Goal: Book appointment/travel/reservation

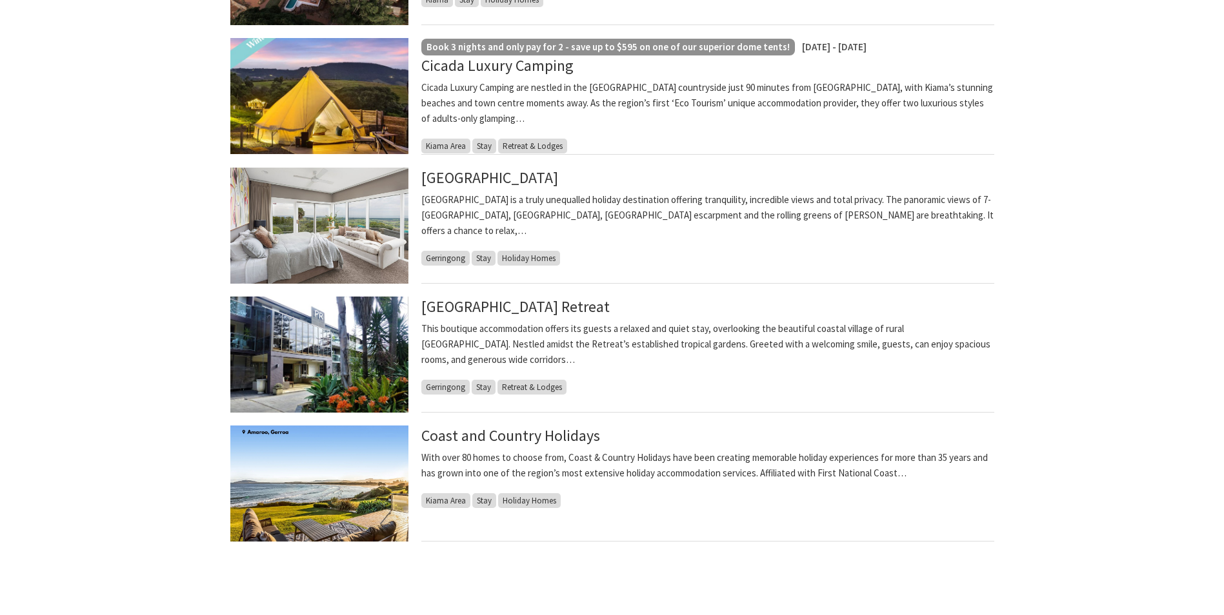
scroll to position [194, 0]
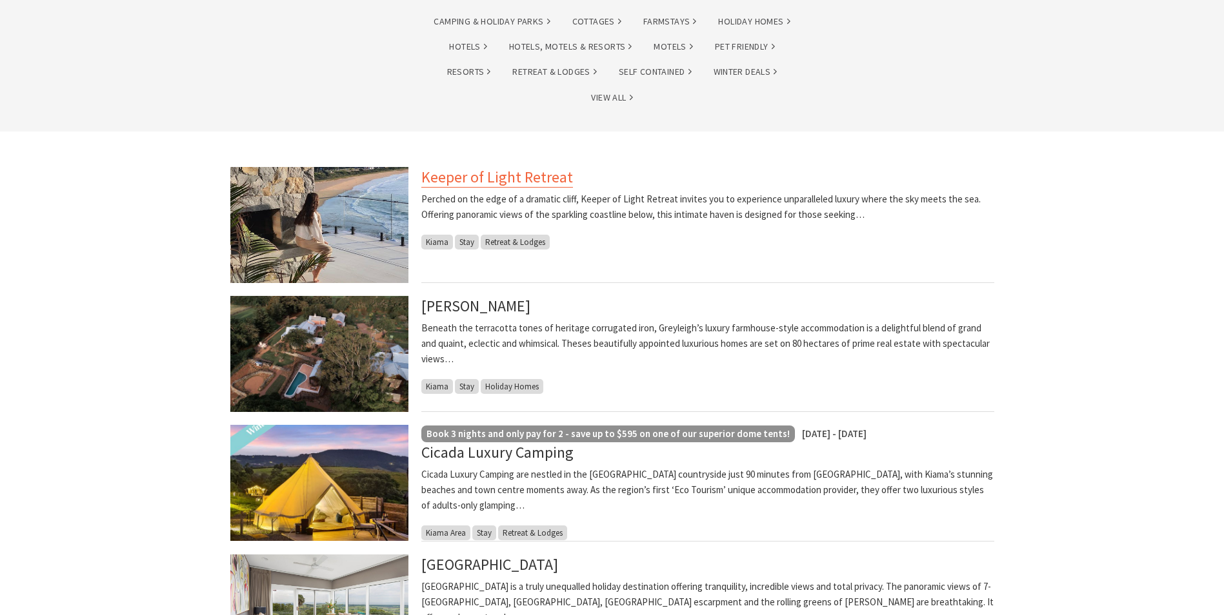
click at [484, 175] on link "Keeper of Light Retreat" at bounding box center [497, 177] width 152 height 21
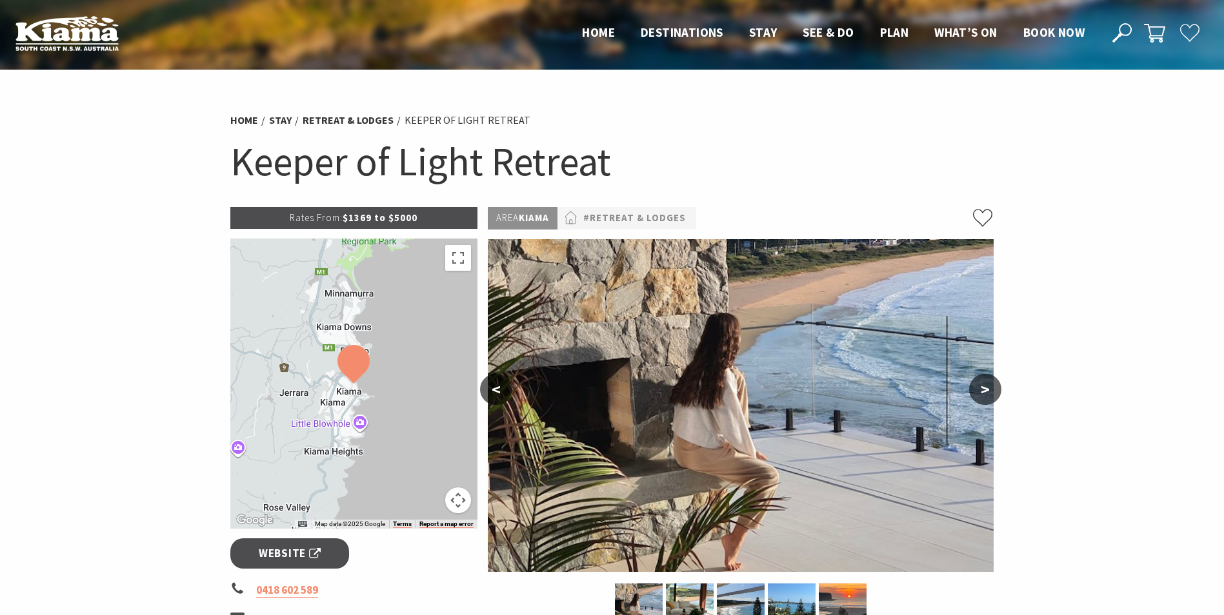
click at [982, 395] on button ">" at bounding box center [985, 389] width 32 height 31
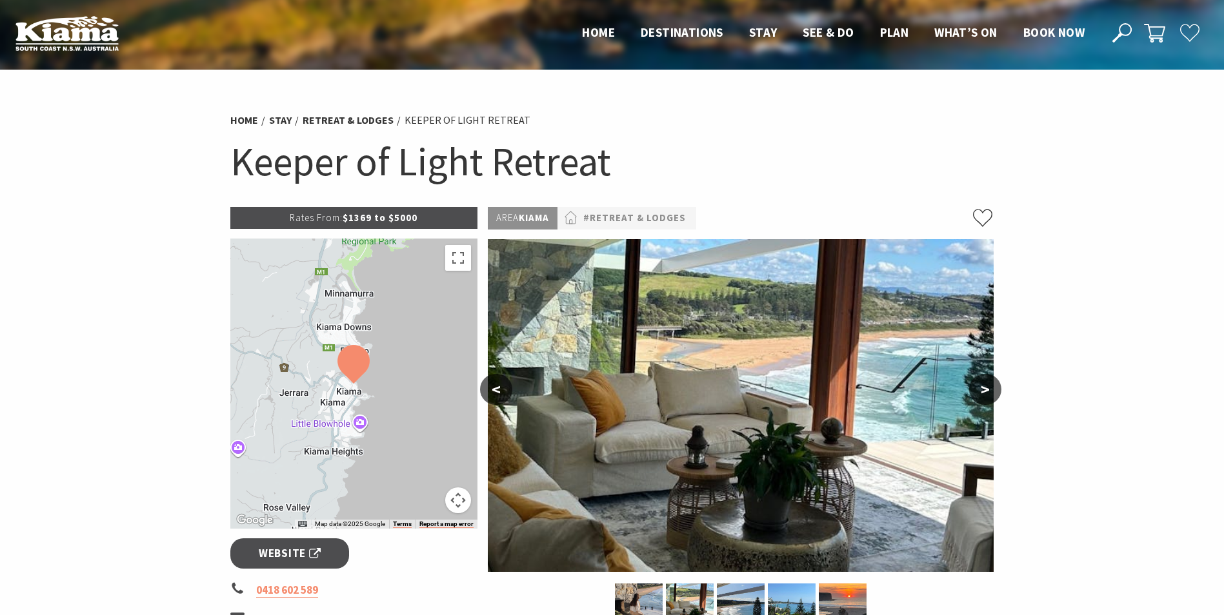
click at [982, 395] on button ">" at bounding box center [985, 389] width 32 height 31
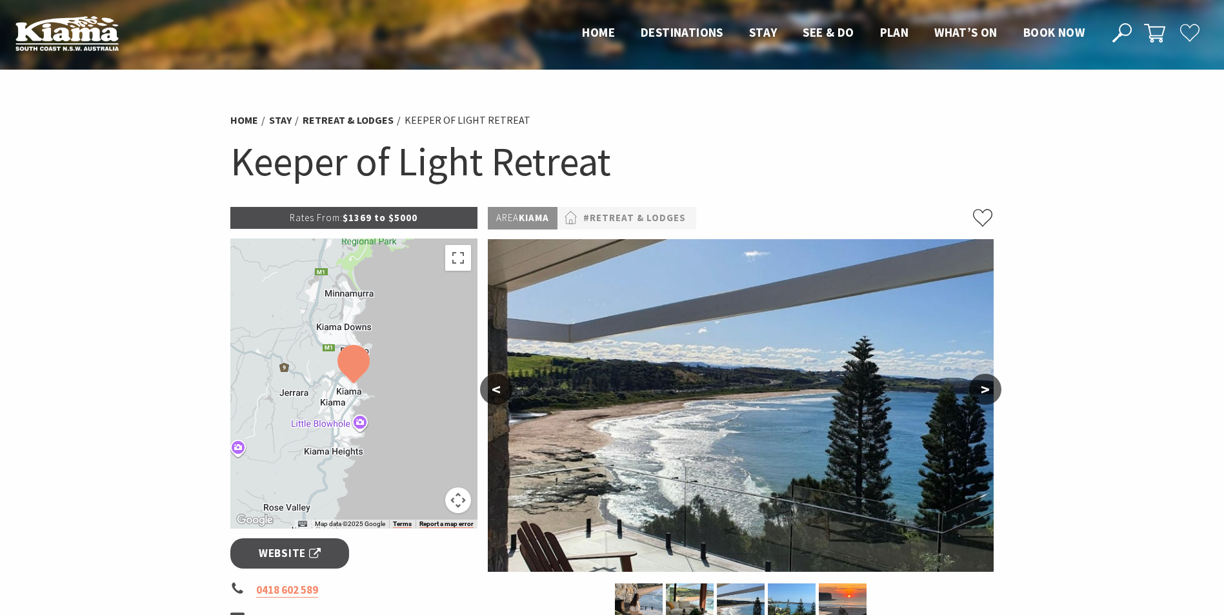
click at [982, 395] on button ">" at bounding box center [985, 389] width 32 height 31
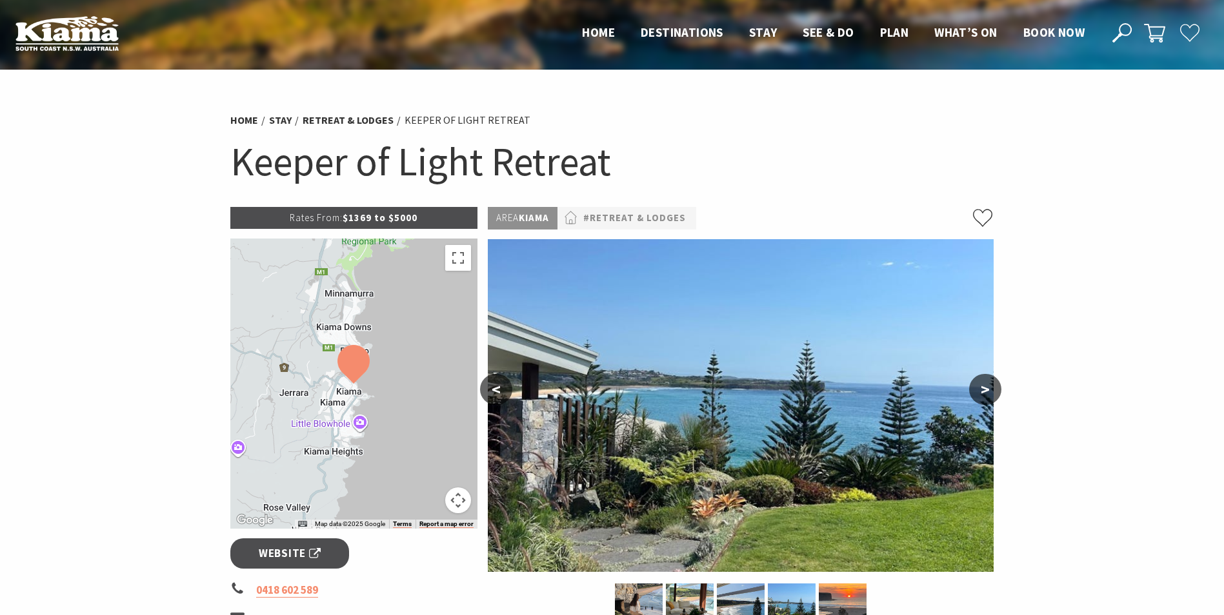
click at [982, 395] on button ">" at bounding box center [985, 389] width 32 height 31
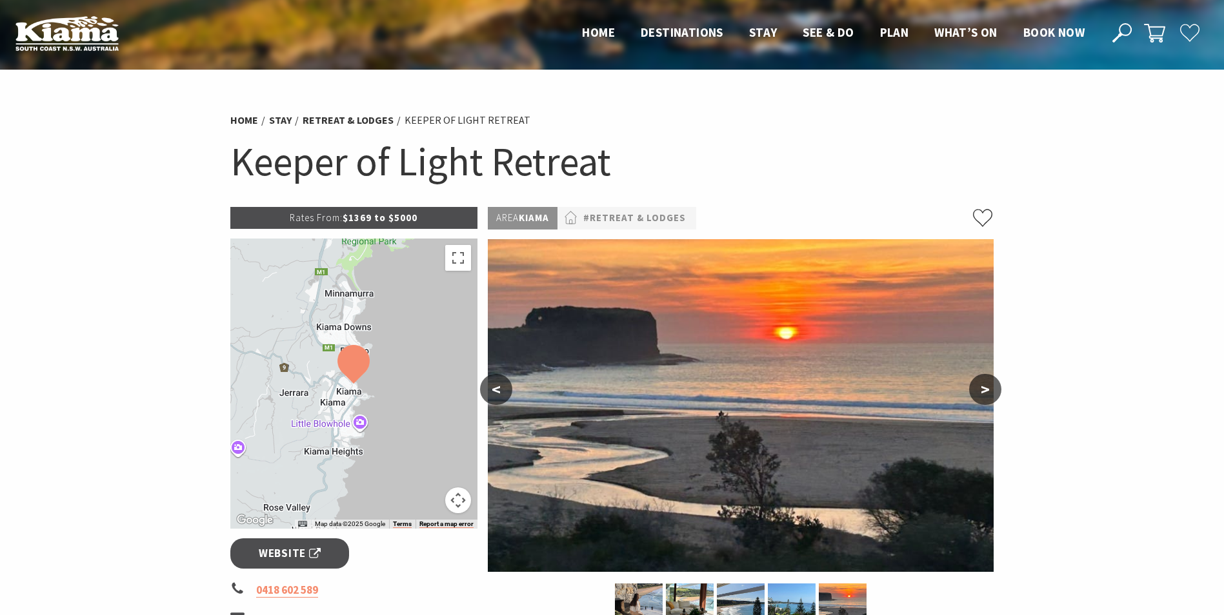
click at [982, 395] on button ">" at bounding box center [985, 389] width 32 height 31
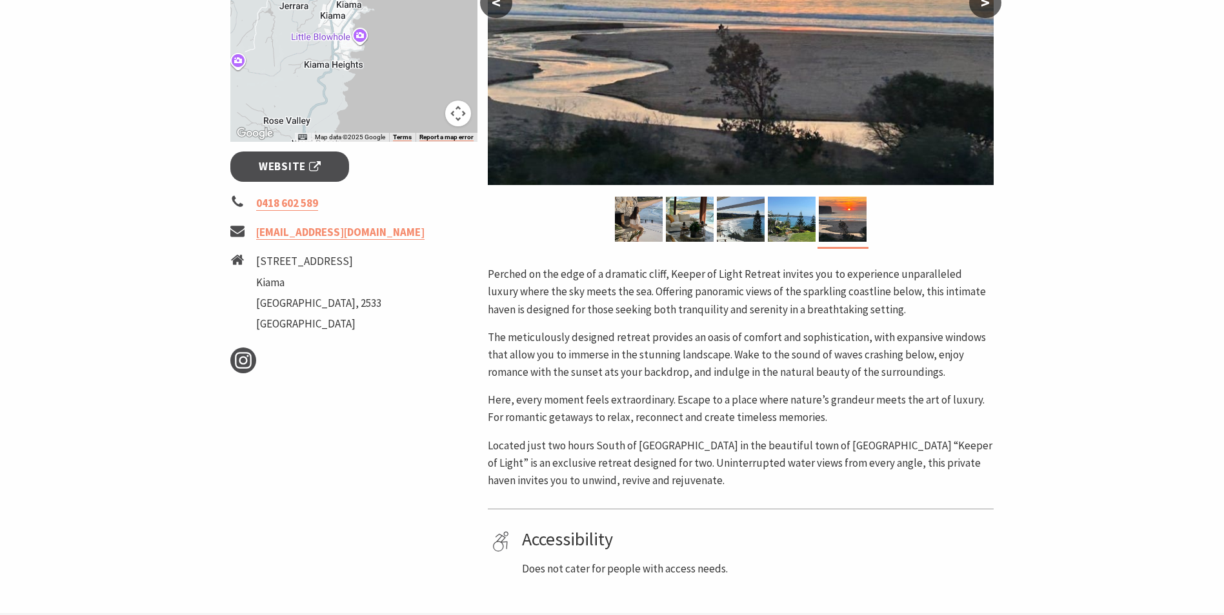
scroll to position [194, 0]
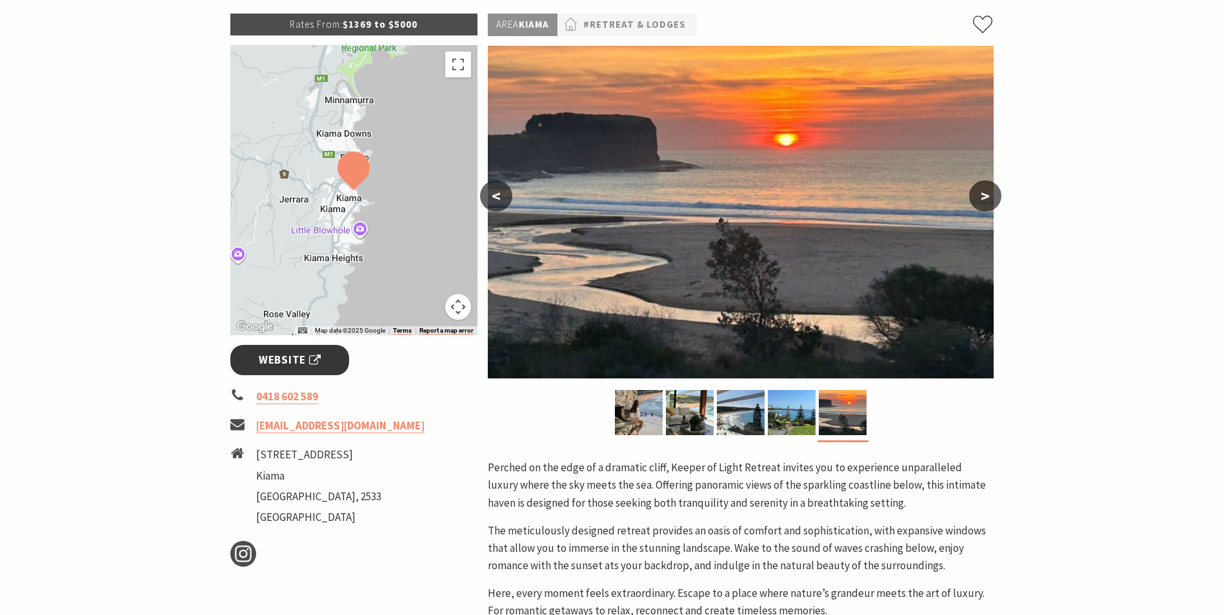
click at [302, 369] on link "Website" at bounding box center [289, 360] width 119 height 30
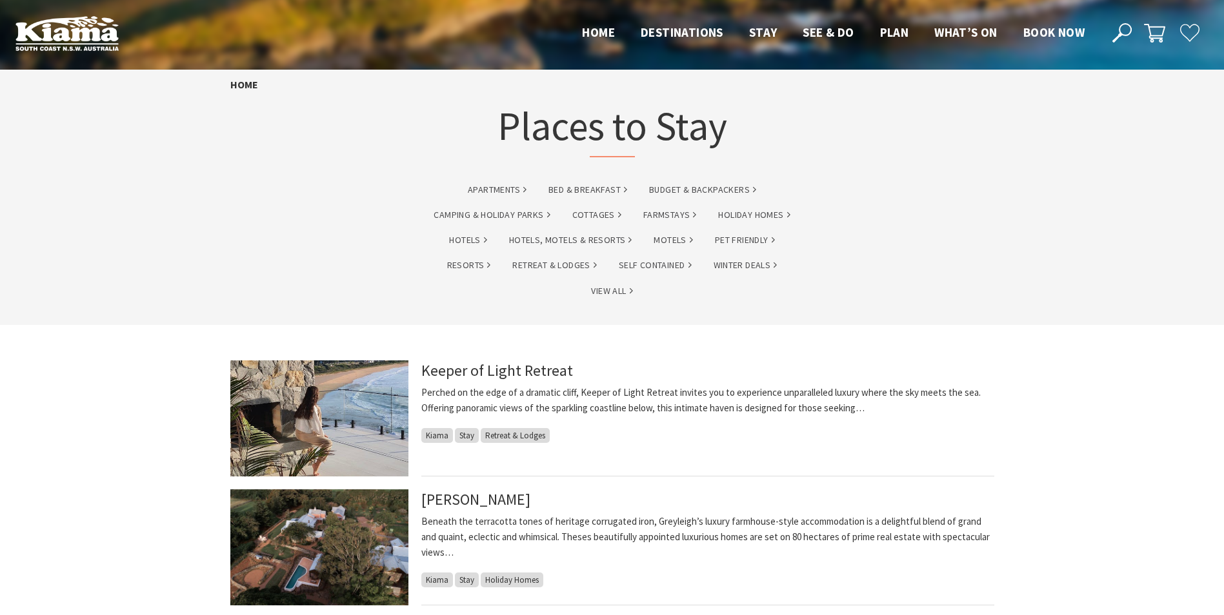
scroll to position [194, 0]
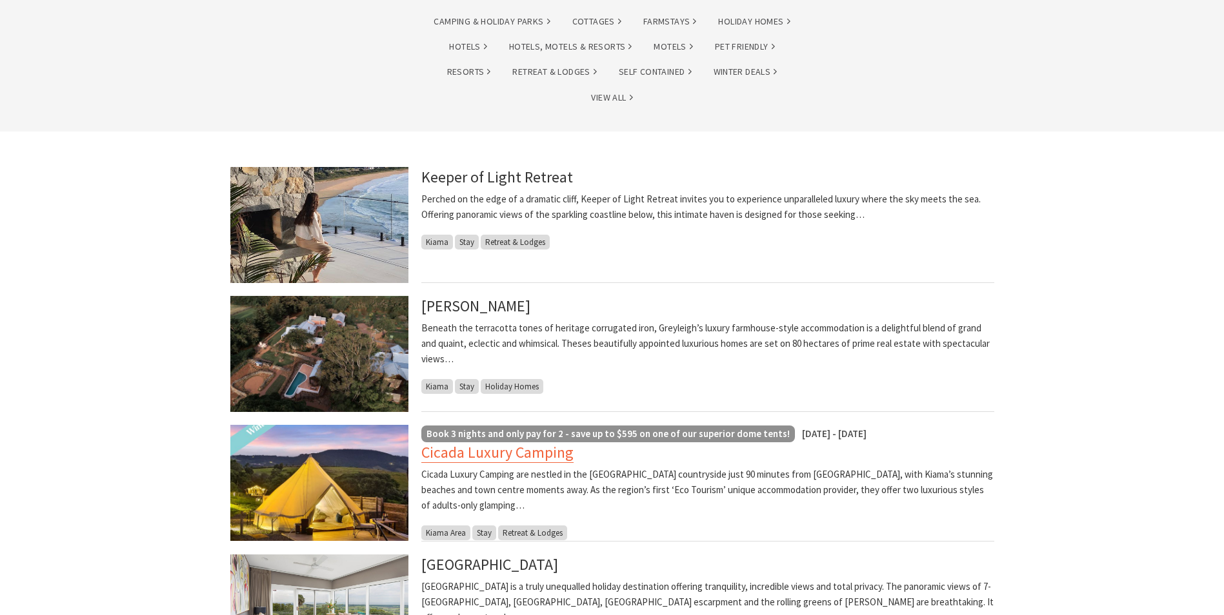
click at [553, 451] on link "Cicada Luxury Camping" at bounding box center [497, 453] width 152 height 21
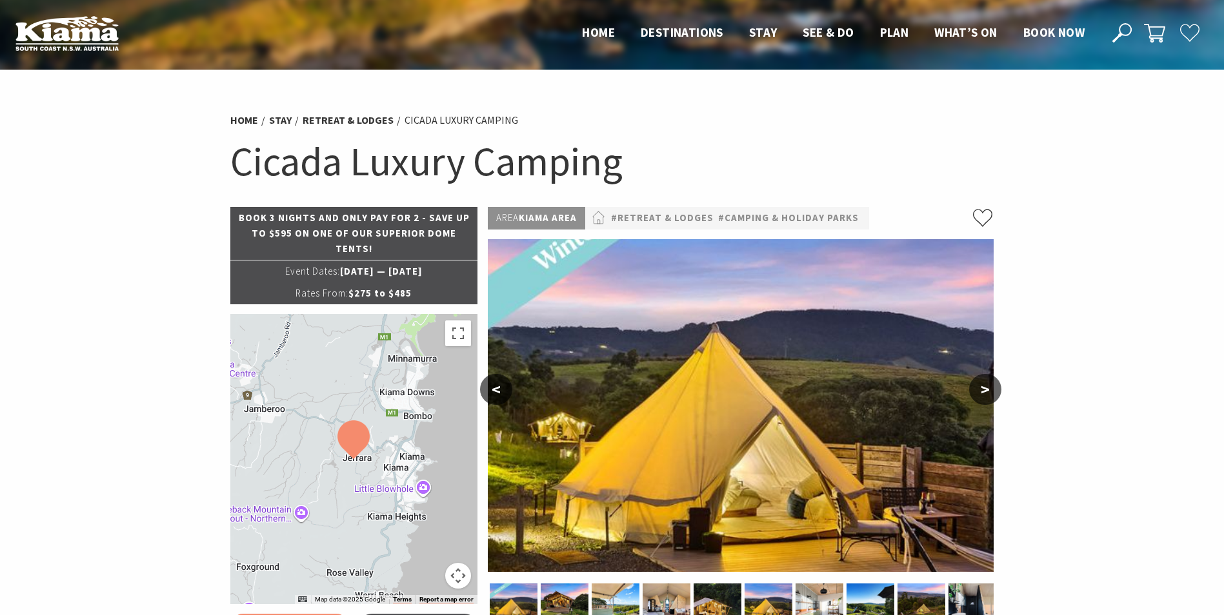
scroll to position [129, 0]
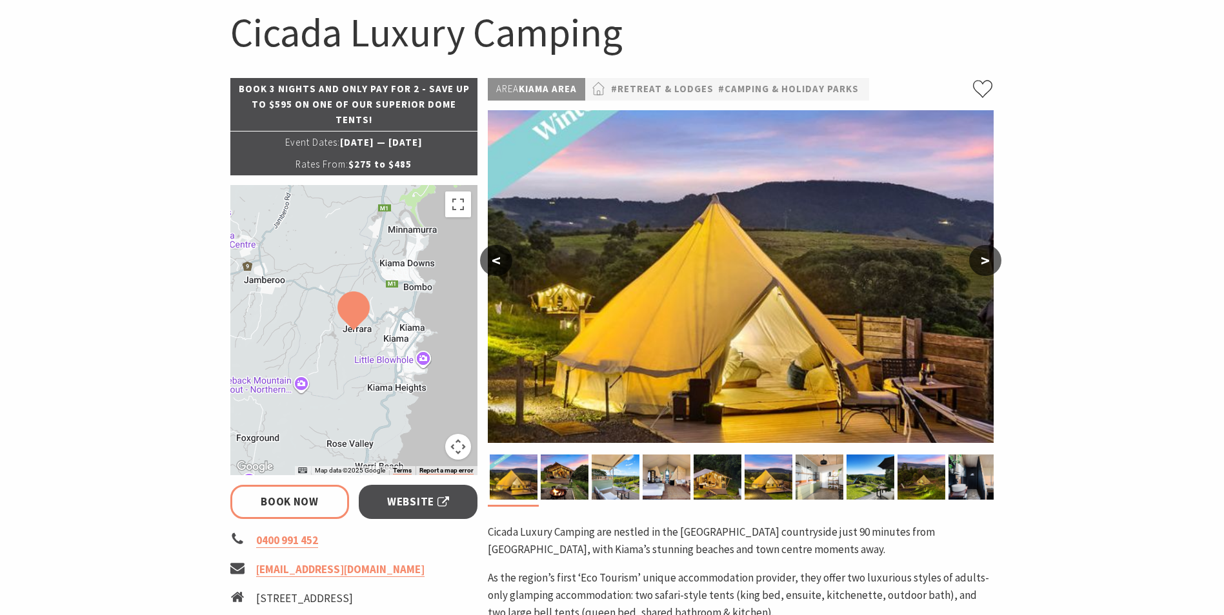
select select "3"
select select "2"
click at [564, 475] on img at bounding box center [565, 477] width 48 height 45
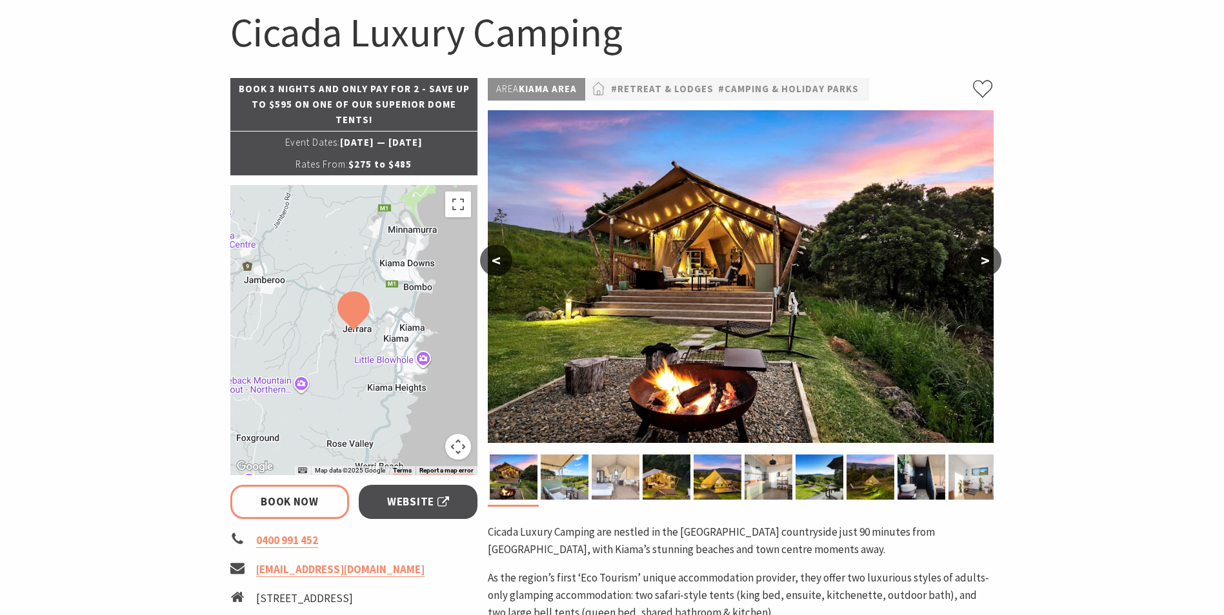
click at [602, 473] on img at bounding box center [616, 477] width 48 height 45
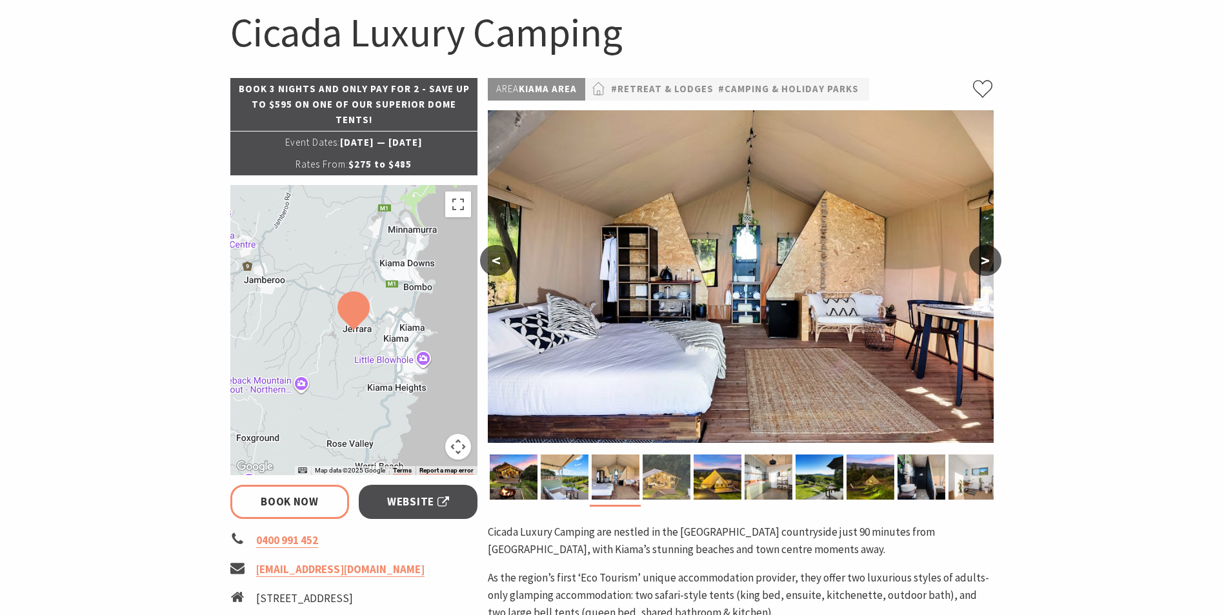
click at [653, 474] on img at bounding box center [667, 477] width 48 height 45
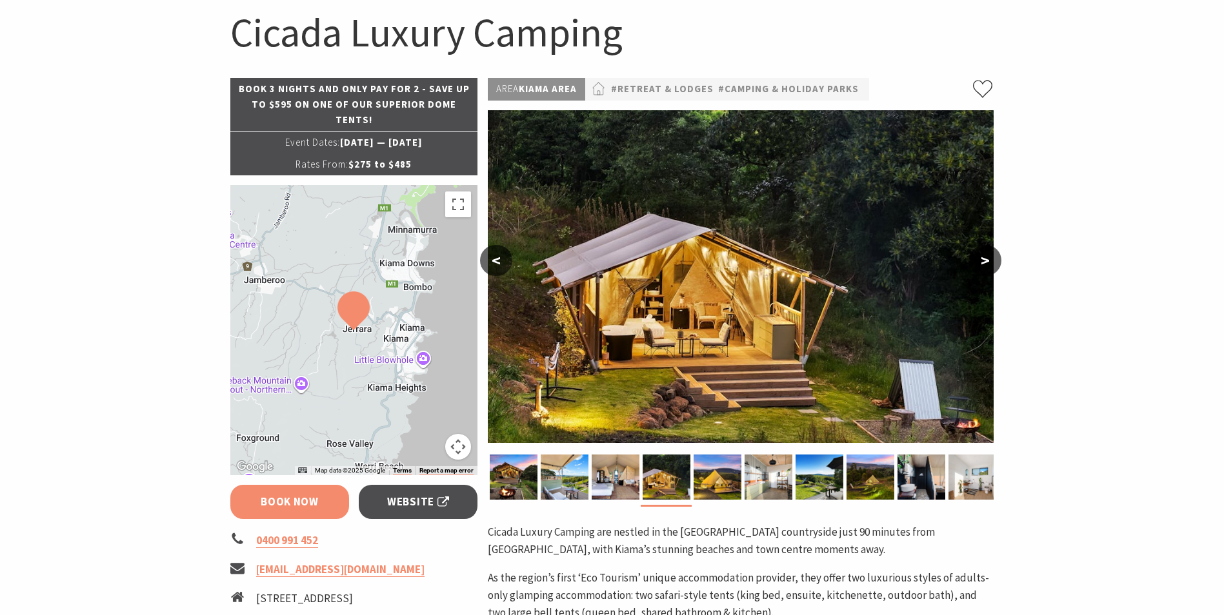
click at [300, 506] on link "Book Now" at bounding box center [289, 502] width 119 height 34
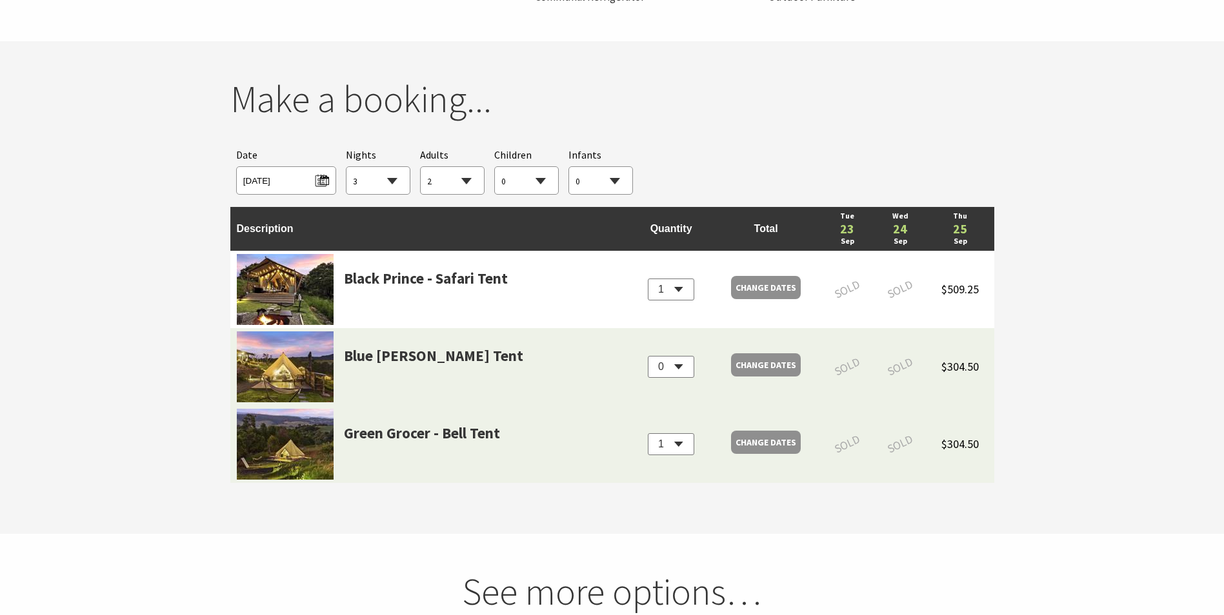
scroll to position [1204, 0]
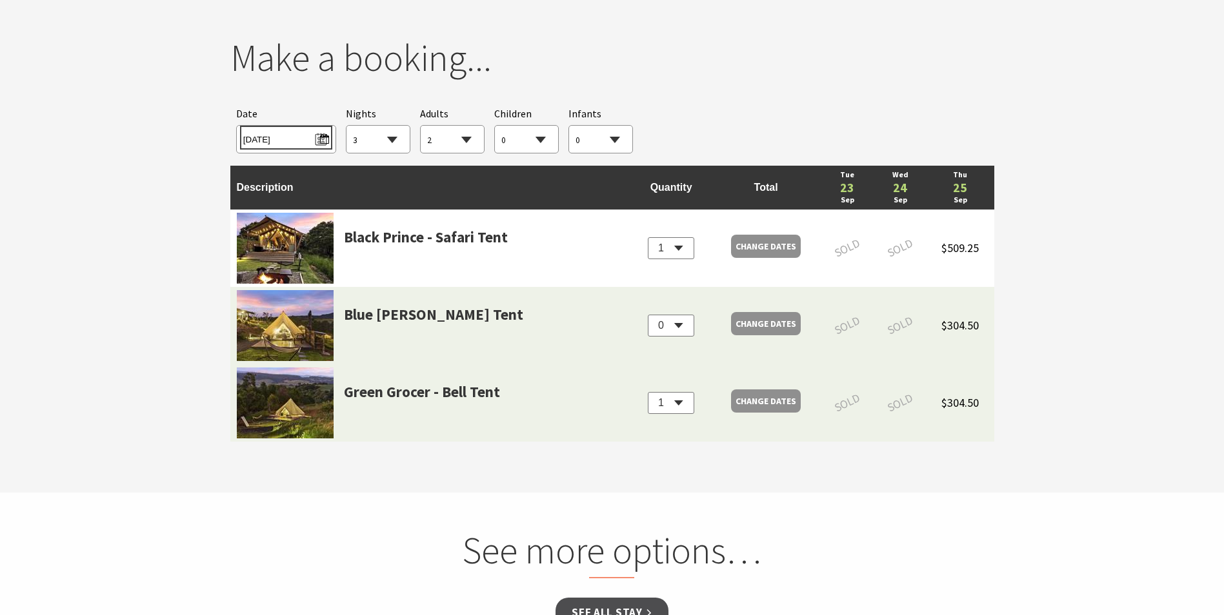
click at [316, 141] on span "Tue 23/09/2025" at bounding box center [286, 137] width 86 height 17
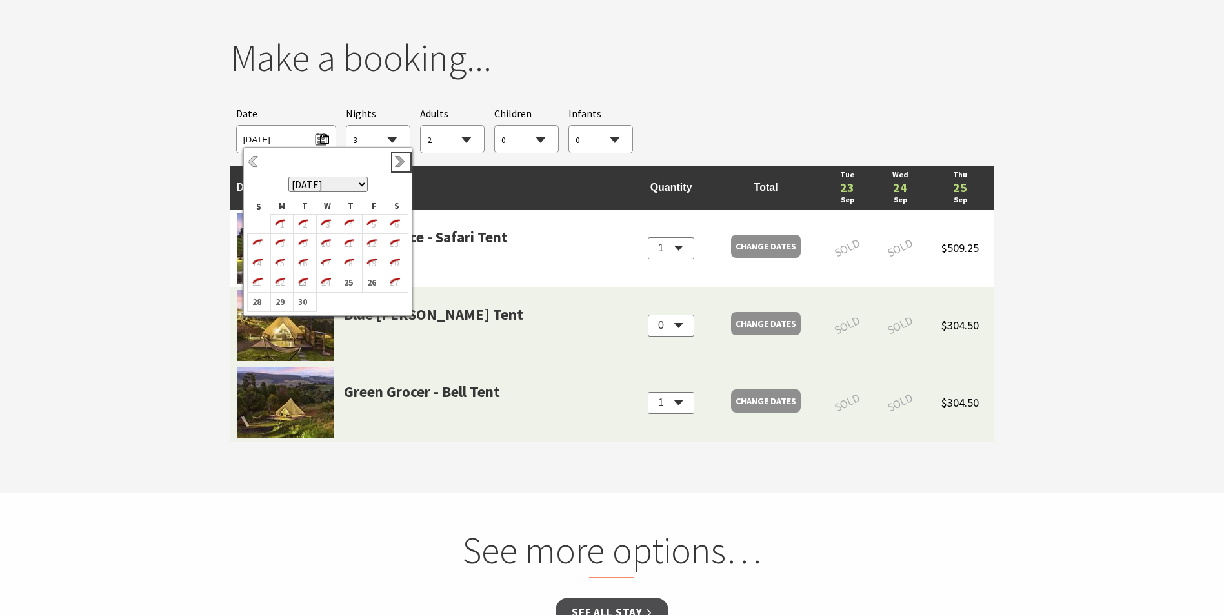
click at [402, 161] on link "Next" at bounding box center [401, 162] width 14 height 14
click at [391, 237] on b "8" at bounding box center [393, 238] width 17 height 17
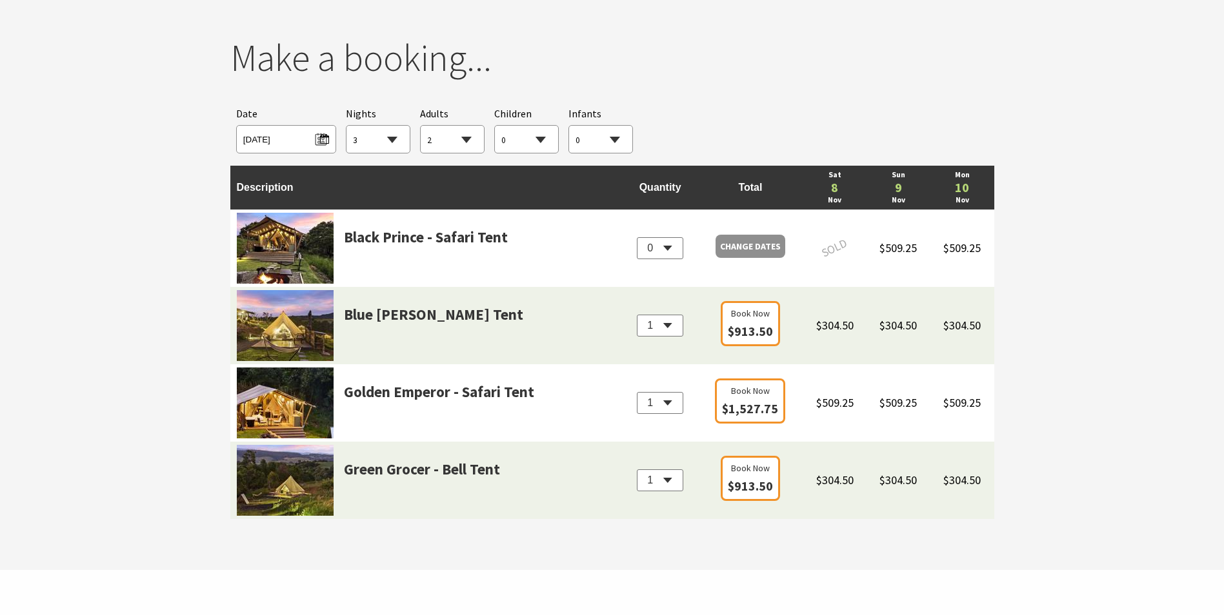
click at [393, 137] on select "1 2 3 4 5 6 7 8 9 10 11 12 13 14 15 16 17 18 19 20 21 22 23 24 25 26 27 28 29 30" at bounding box center [377, 140] width 63 height 28
select select "1"
click at [346, 126] on select "1 2 3 4 5 6 7 8 9 10 11 12 13 14 15 16 17 18 19 20 21 22 23 24 25 26 27 28 29 30" at bounding box center [377, 140] width 63 height 28
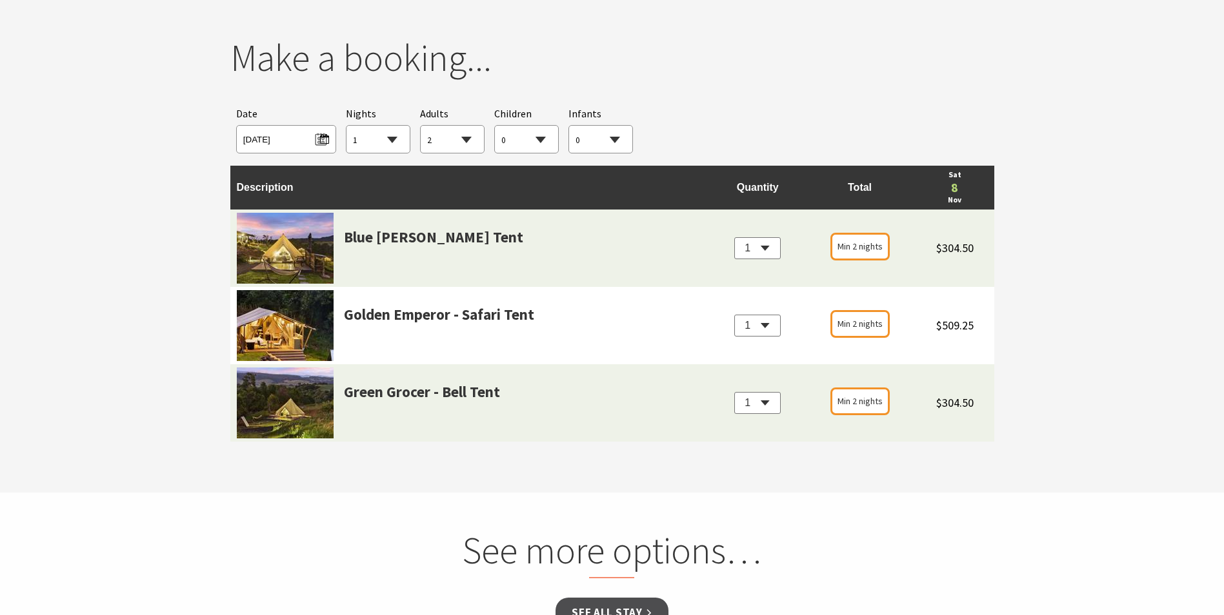
click at [477, 140] on select "0 1 2 3 4 5 6 7 8 9 10 11 12 13 14 15 16 17 18 19 20 21 22 23 24 25 26 27 28 29…" at bounding box center [452, 140] width 63 height 28
select select "7"
click at [421, 126] on select "0 1 2 3 4 5 6 7 8 9 10 11 12 13 14 15 16 17 18 19 20 21 22 23 24 25 26 27 28 29…" at bounding box center [452, 140] width 63 height 28
click at [399, 141] on select "1 2 3 4 5 6 7 8 9 10 11 12 13 14 15 16 17 18 19 20 21 22 23 24 25 26 27 28 29 30" at bounding box center [377, 140] width 63 height 28
select select "2"
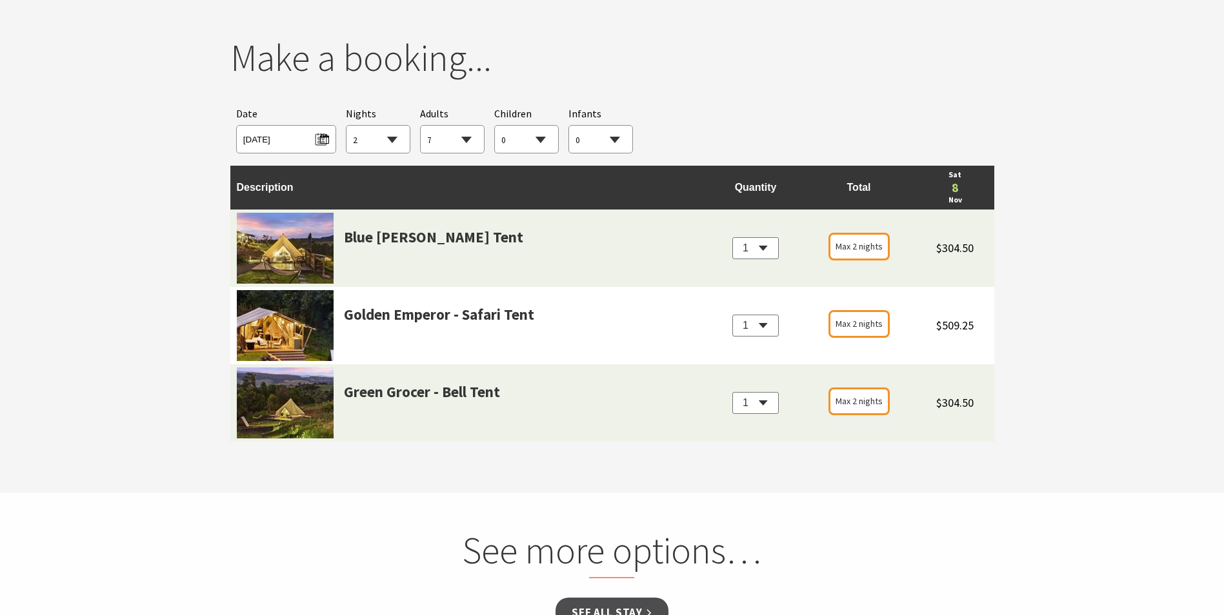
click at [346, 126] on select "1 2 3 4 5 6 7 8 9 10 11 12 13 14 15 16 17 18 19 20 21 22 23 24 25 26 27 28 29 30" at bounding box center [377, 140] width 63 height 28
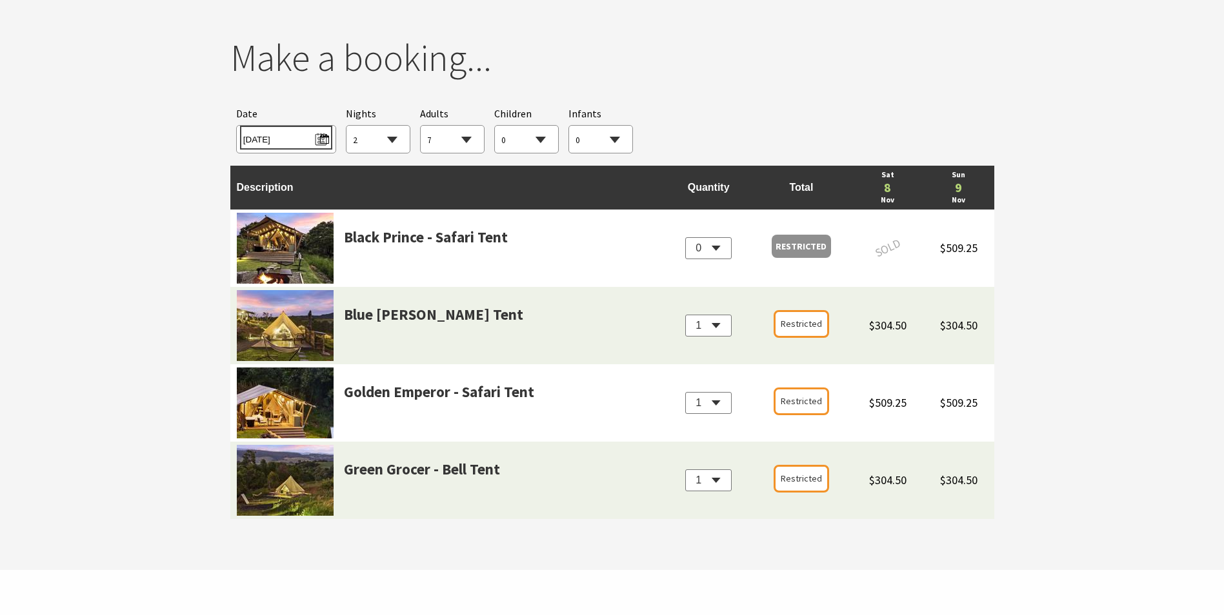
click at [323, 139] on span "Sat 08/11/2025" at bounding box center [286, 137] width 86 height 17
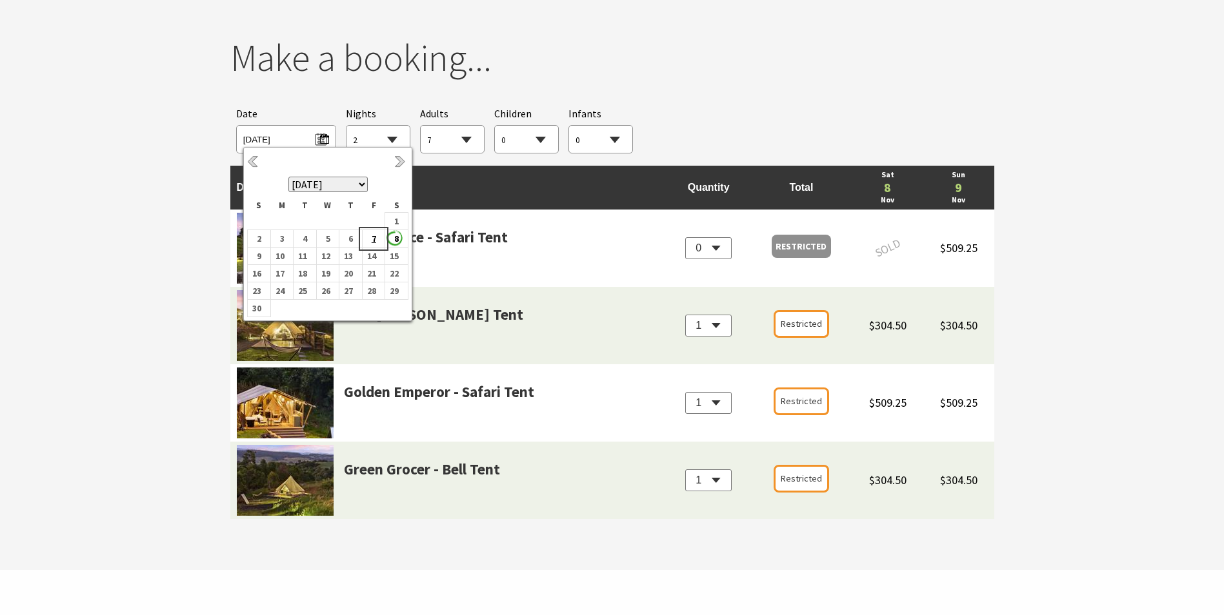
click at [378, 242] on b "7" at bounding box center [371, 238] width 17 height 17
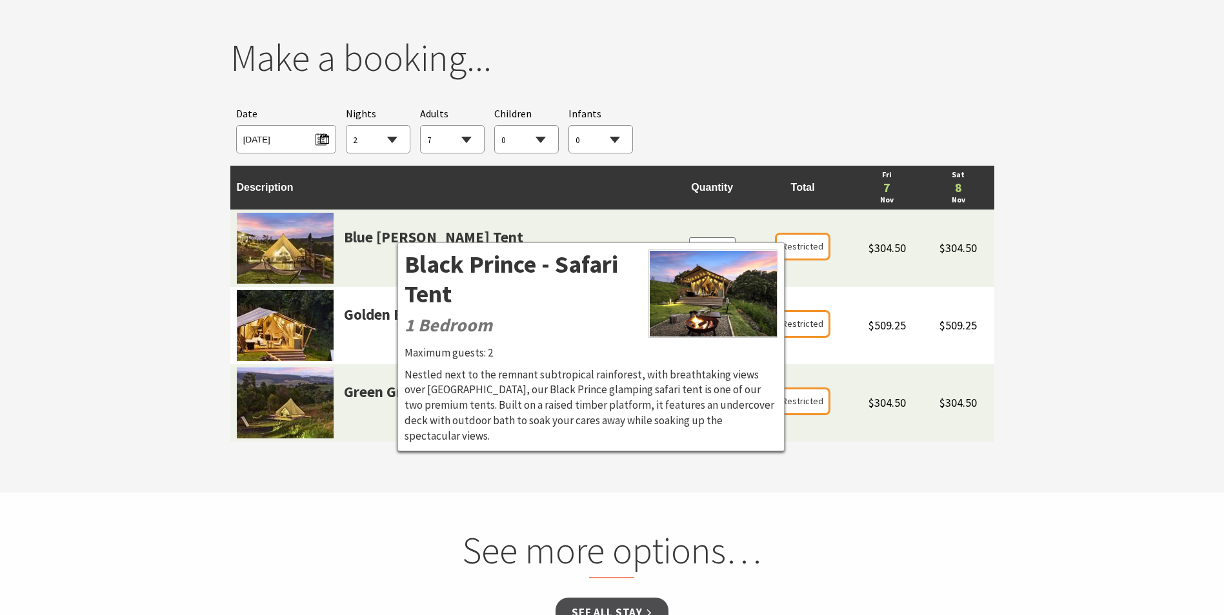
click at [1036, 229] on section "You currently don't have any items in your cart Make a booking... Searching for…" at bounding box center [612, 246] width 1224 height 493
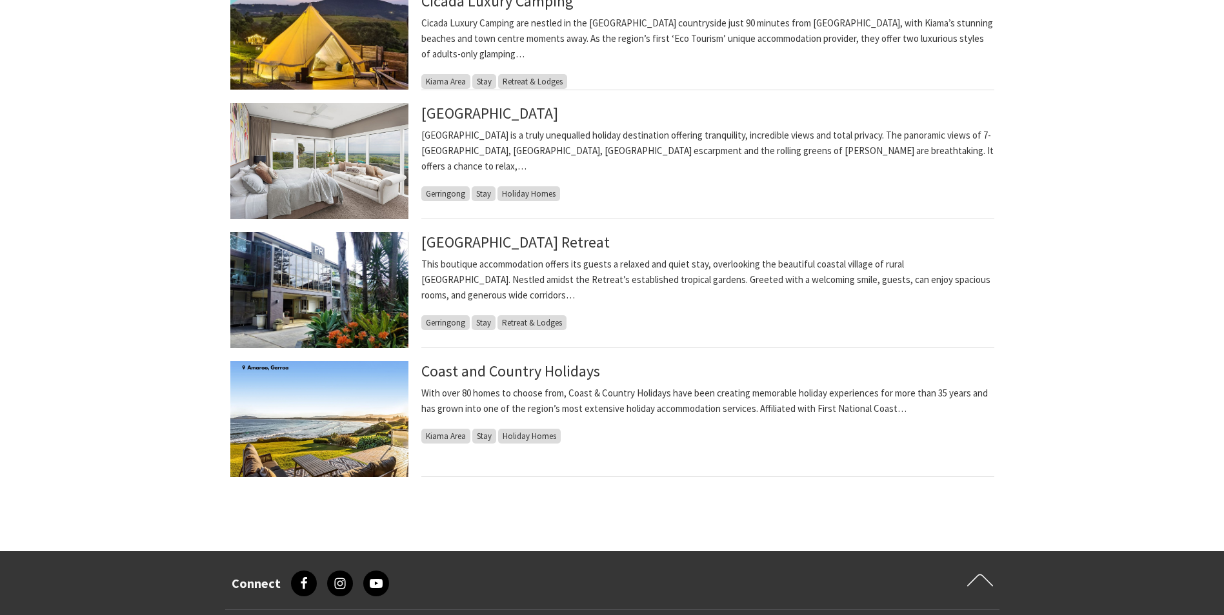
scroll to position [387, 0]
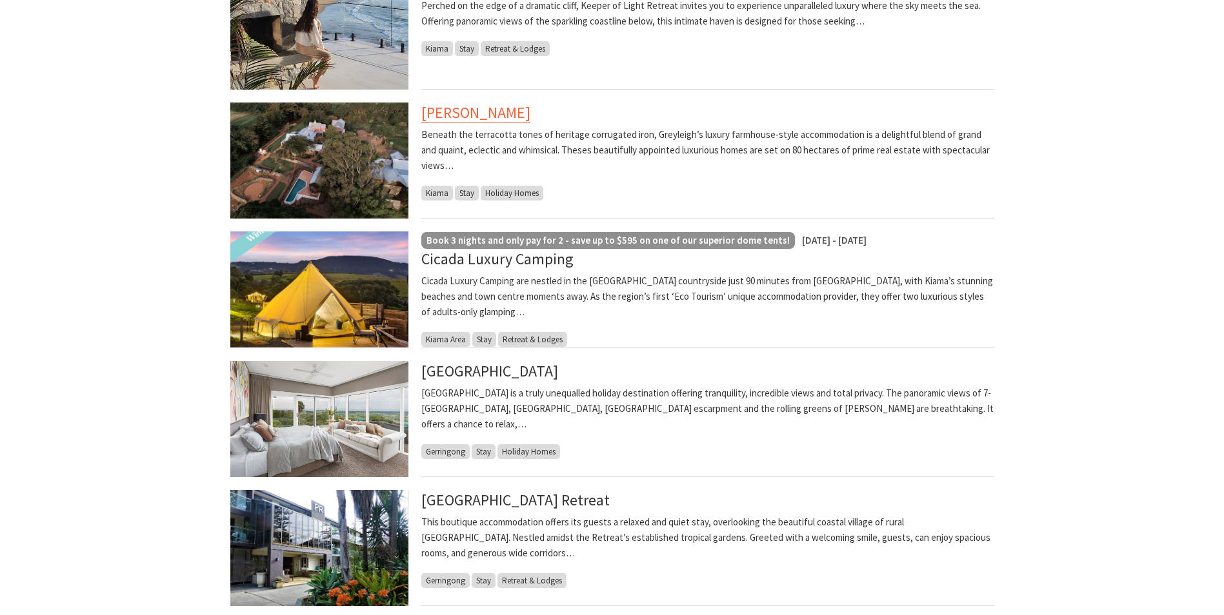
click at [501, 115] on link "Greyleigh Kiama" at bounding box center [475, 113] width 109 height 21
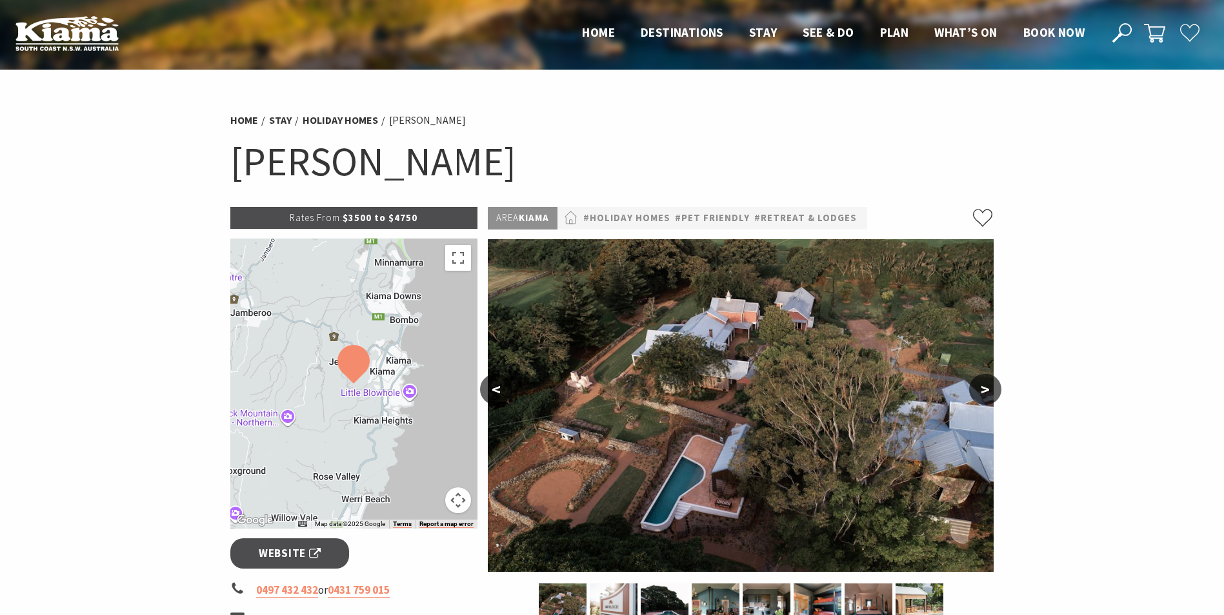
scroll to position [65, 0]
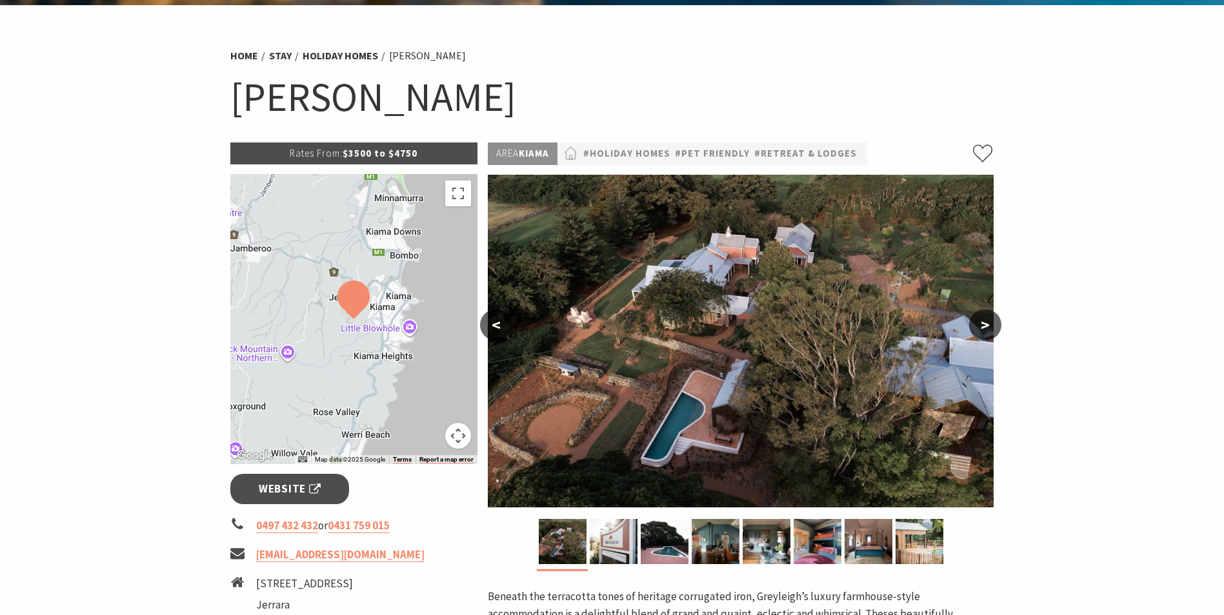
click at [984, 321] on button ">" at bounding box center [985, 325] width 32 height 31
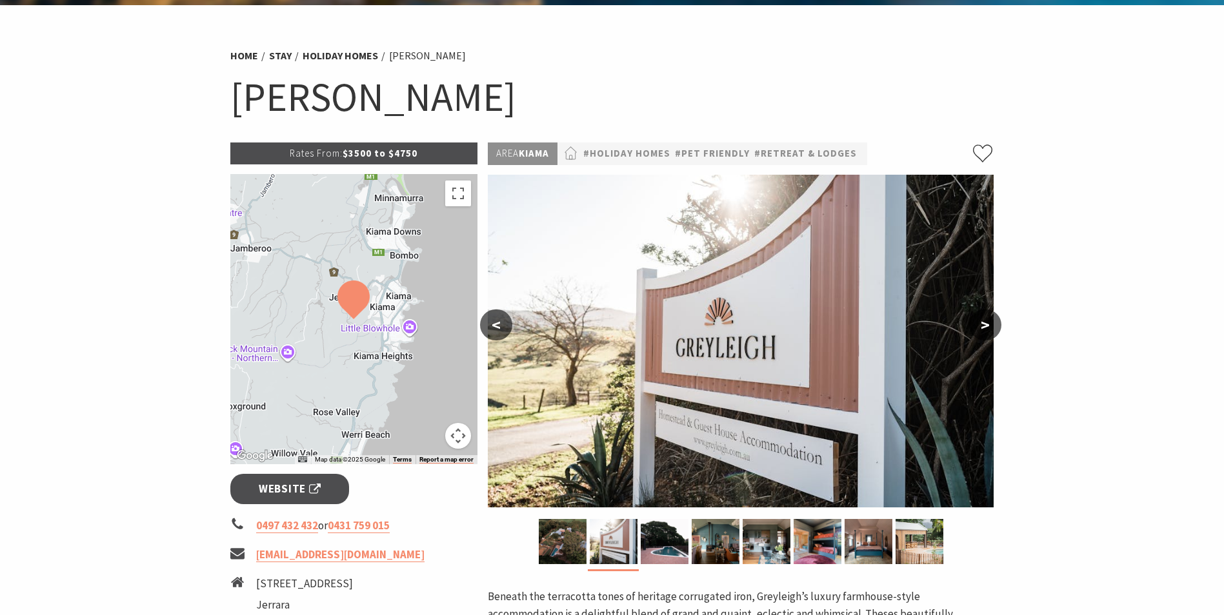
click at [984, 321] on button ">" at bounding box center [985, 325] width 32 height 31
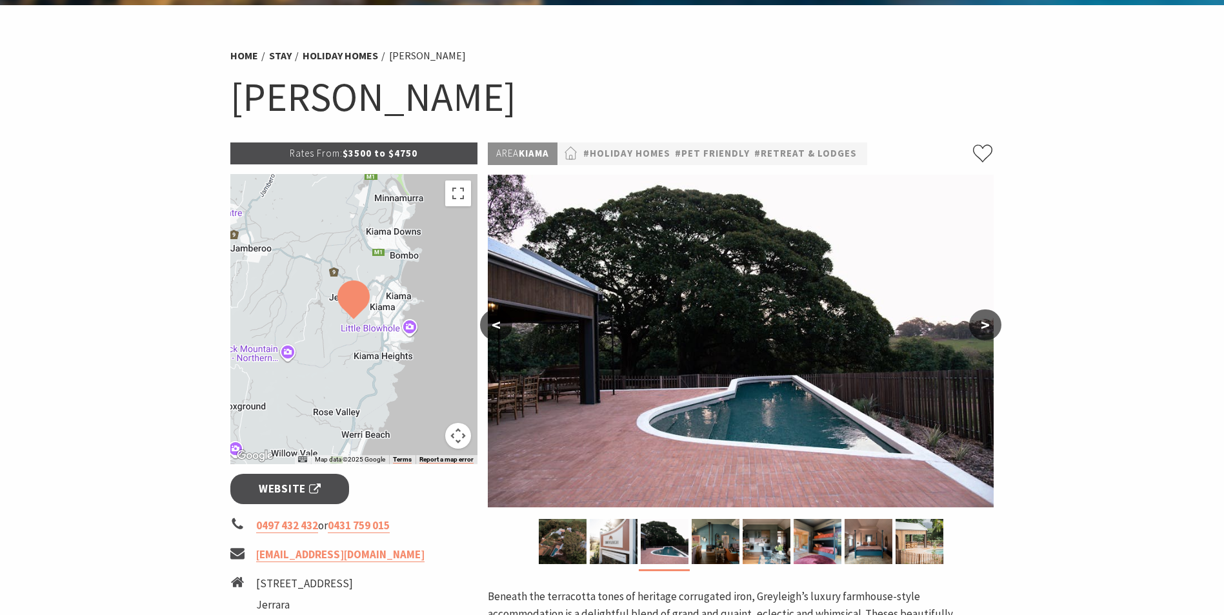
click at [984, 321] on button ">" at bounding box center [985, 325] width 32 height 31
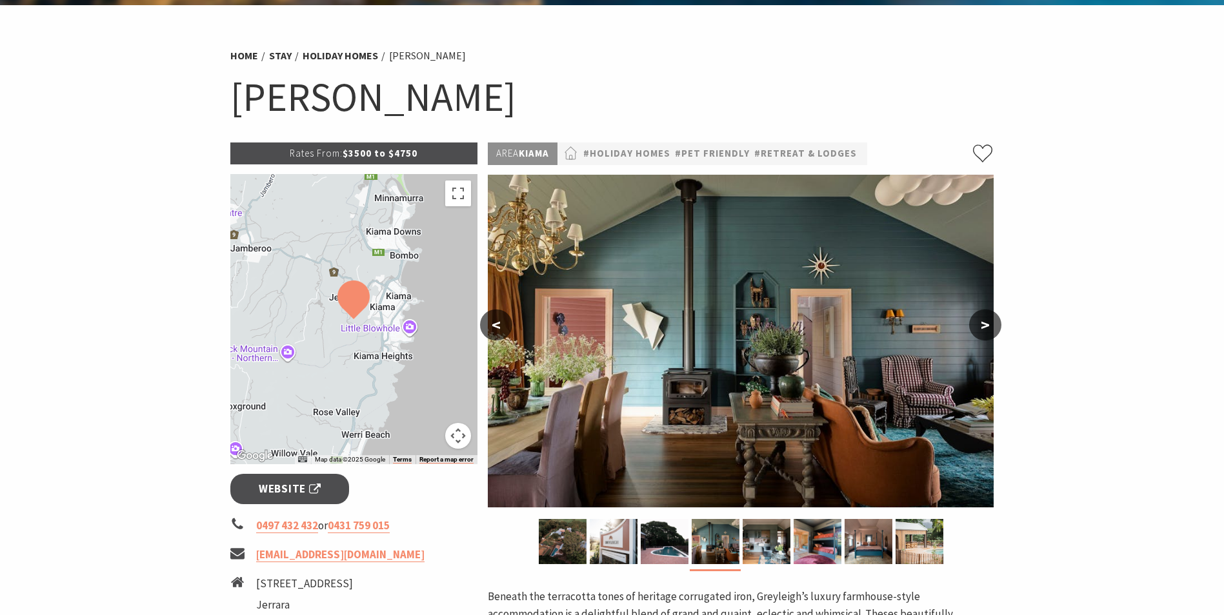
click at [984, 321] on button ">" at bounding box center [985, 325] width 32 height 31
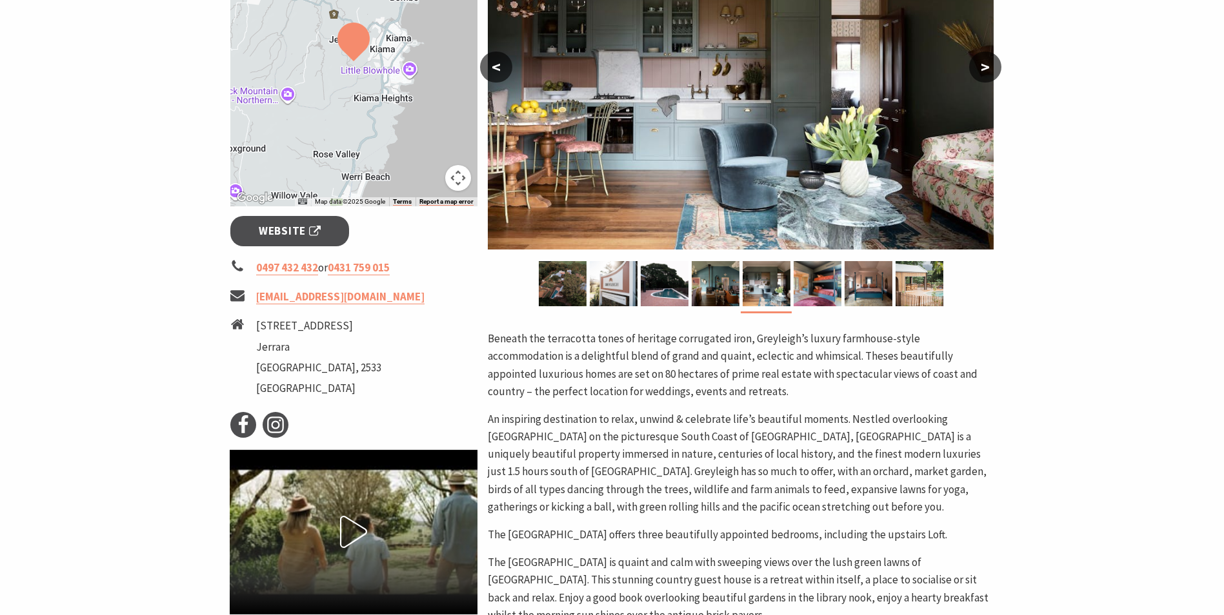
scroll to position [581, 0]
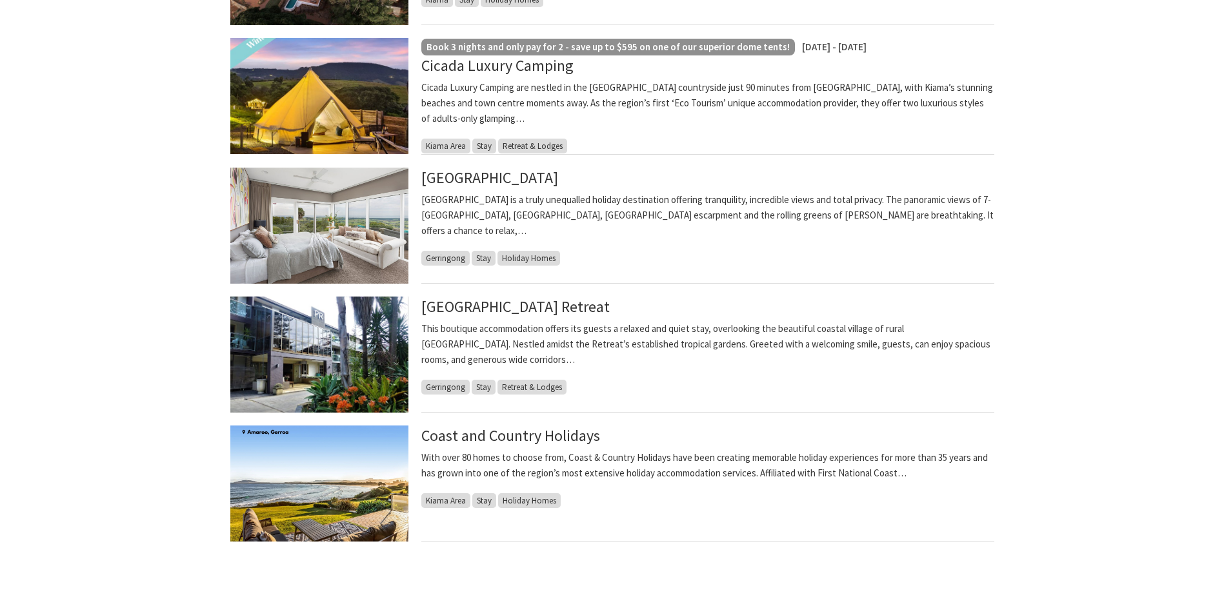
scroll to position [774, 0]
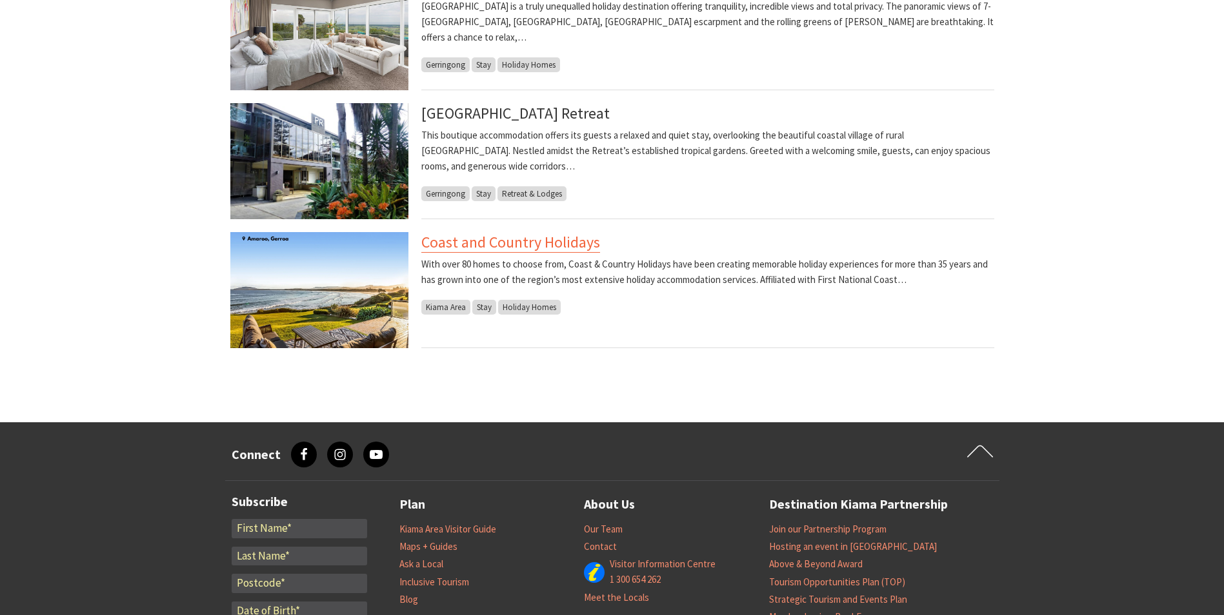
click at [485, 237] on link "Coast and Country Holidays" at bounding box center [510, 242] width 179 height 21
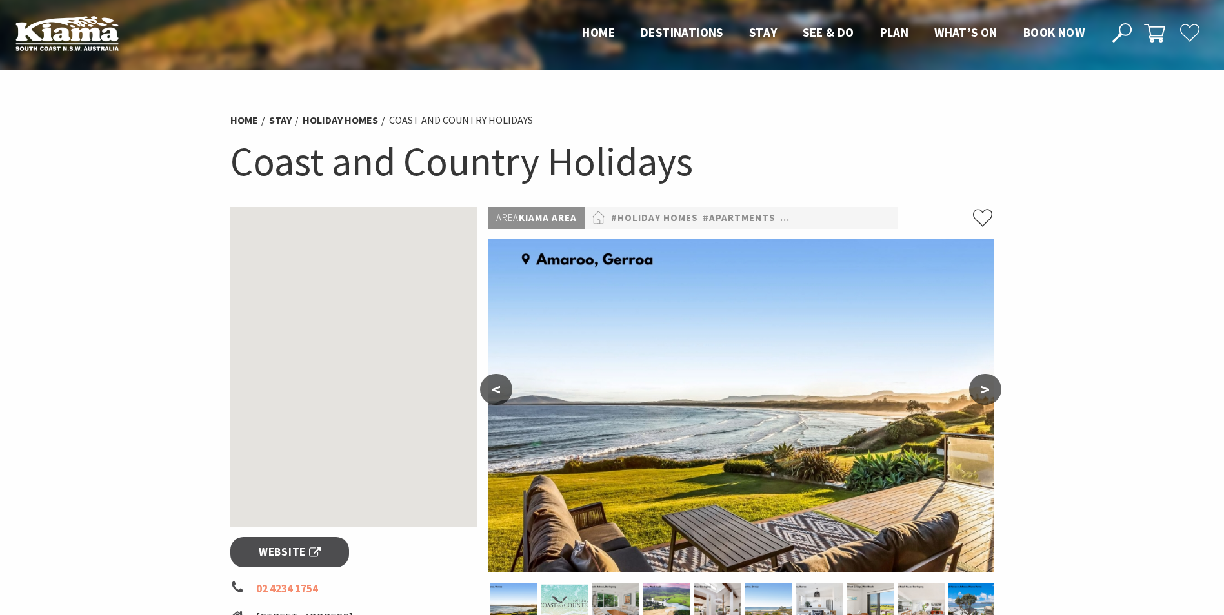
scroll to position [258, 0]
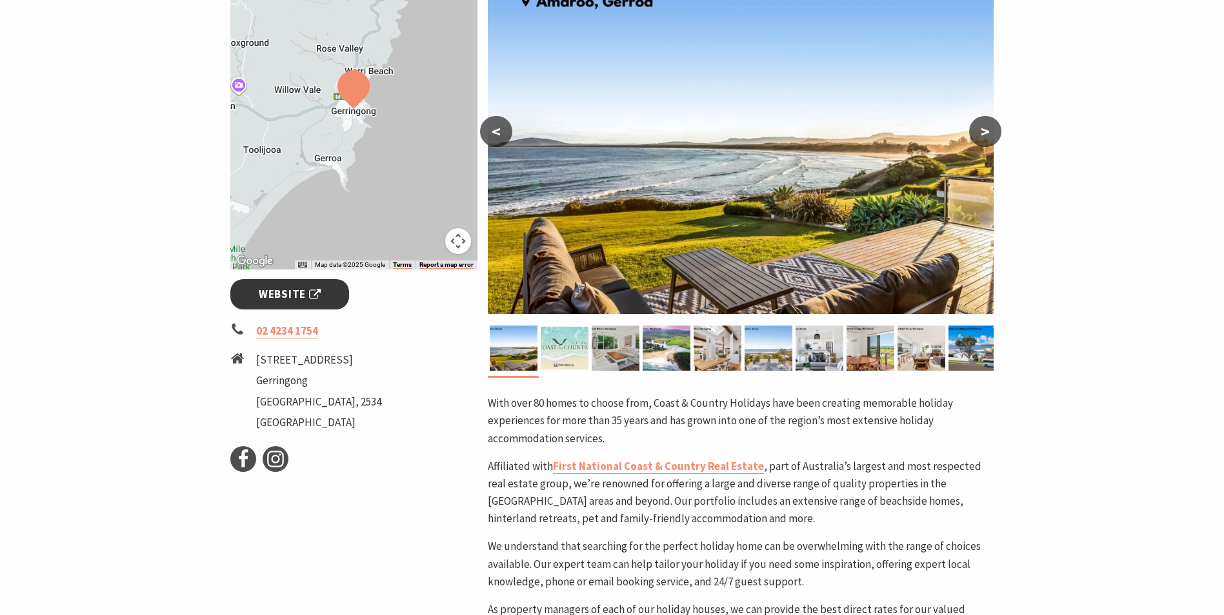
click at [295, 292] on span "Website" at bounding box center [290, 294] width 62 height 17
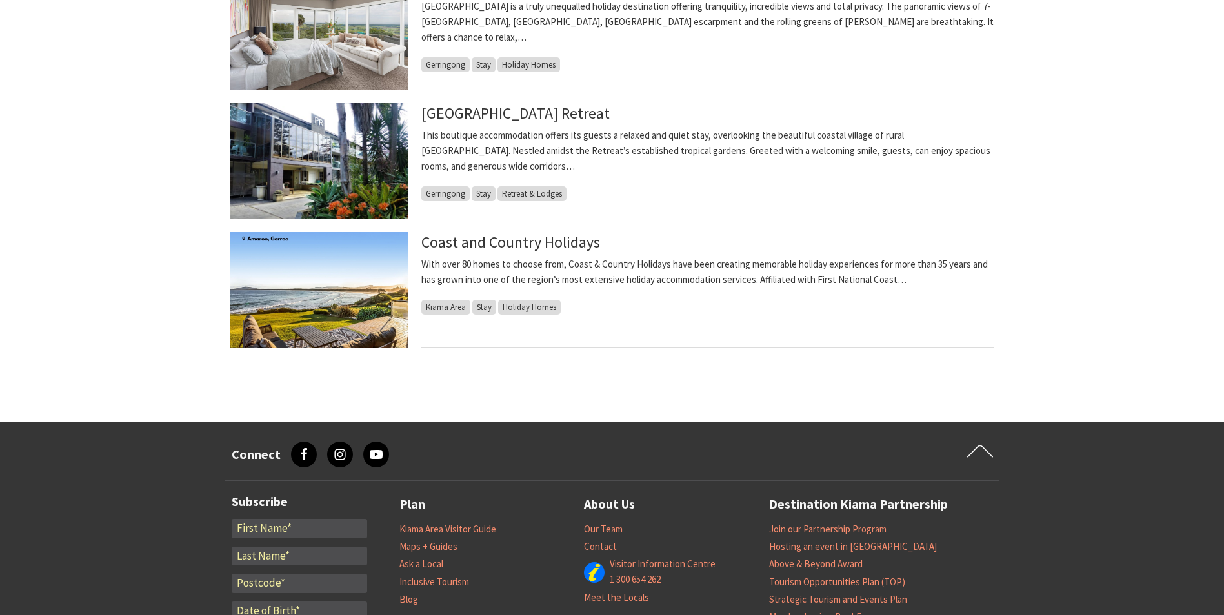
scroll to position [516, 0]
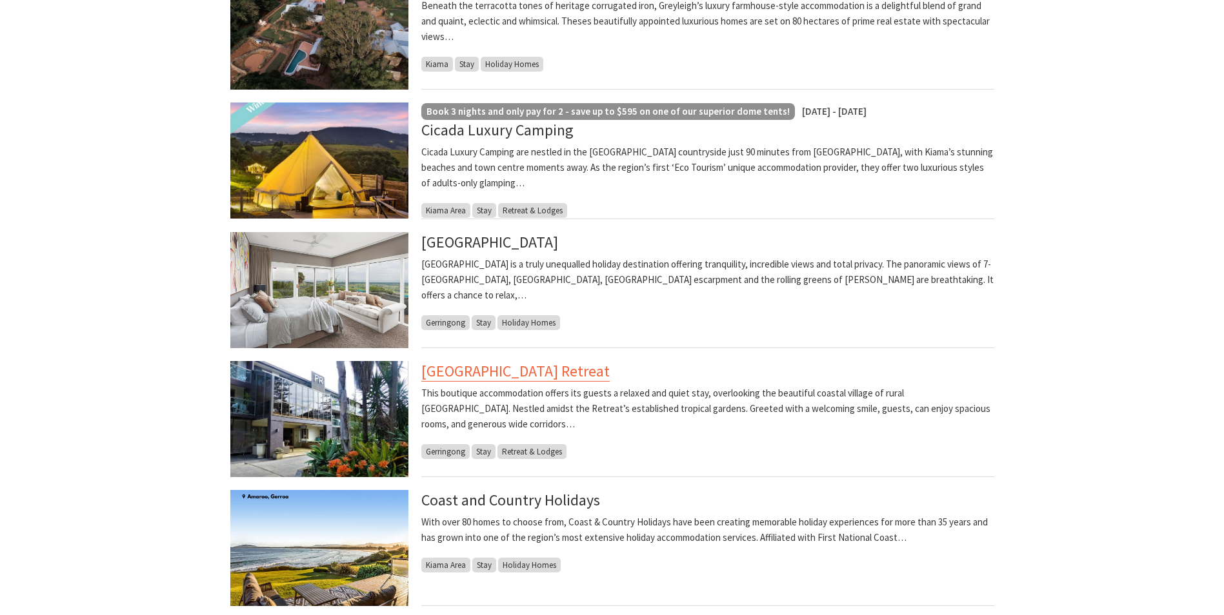
click at [502, 375] on link "[GEOGRAPHIC_DATA] Retreat" at bounding box center [515, 371] width 188 height 21
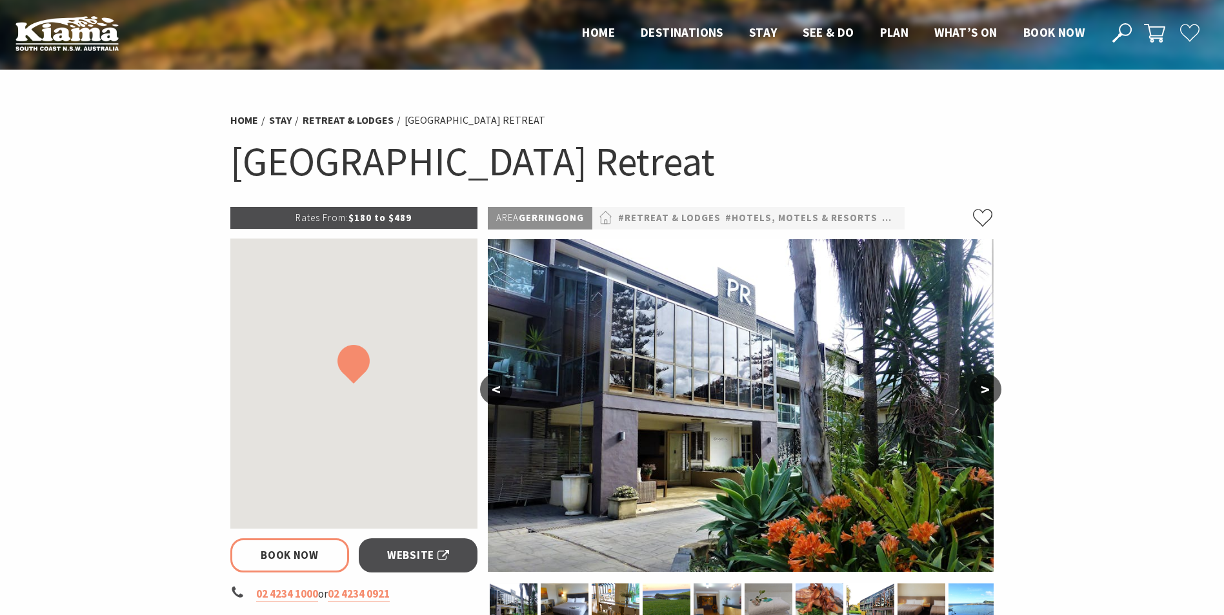
select select "2"
select select "7"
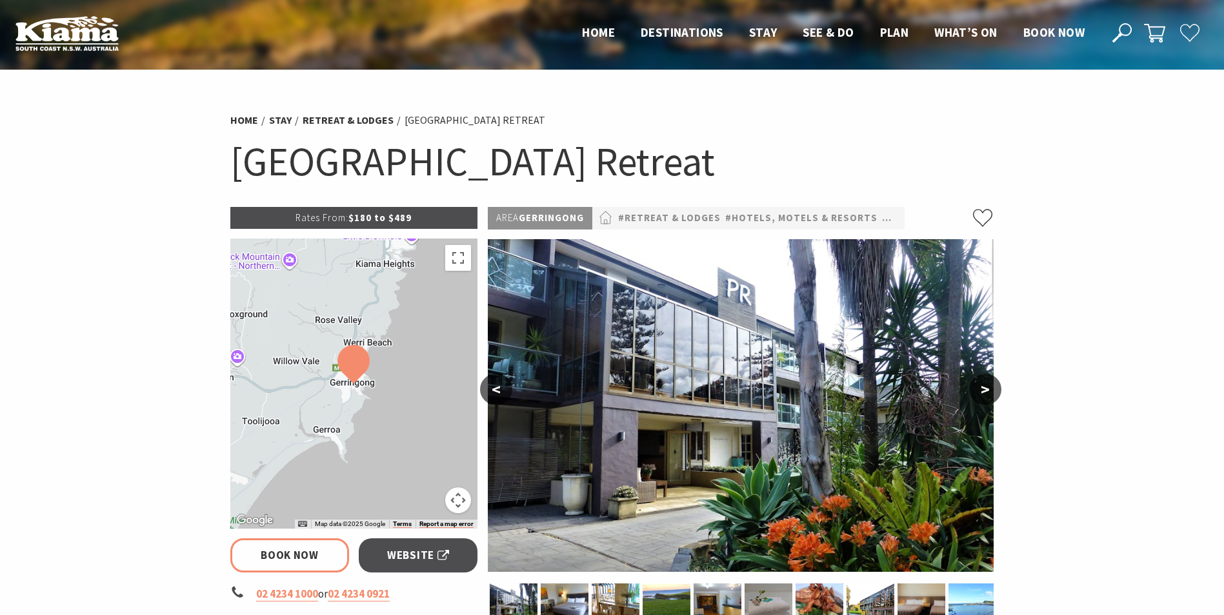
scroll to position [194, 0]
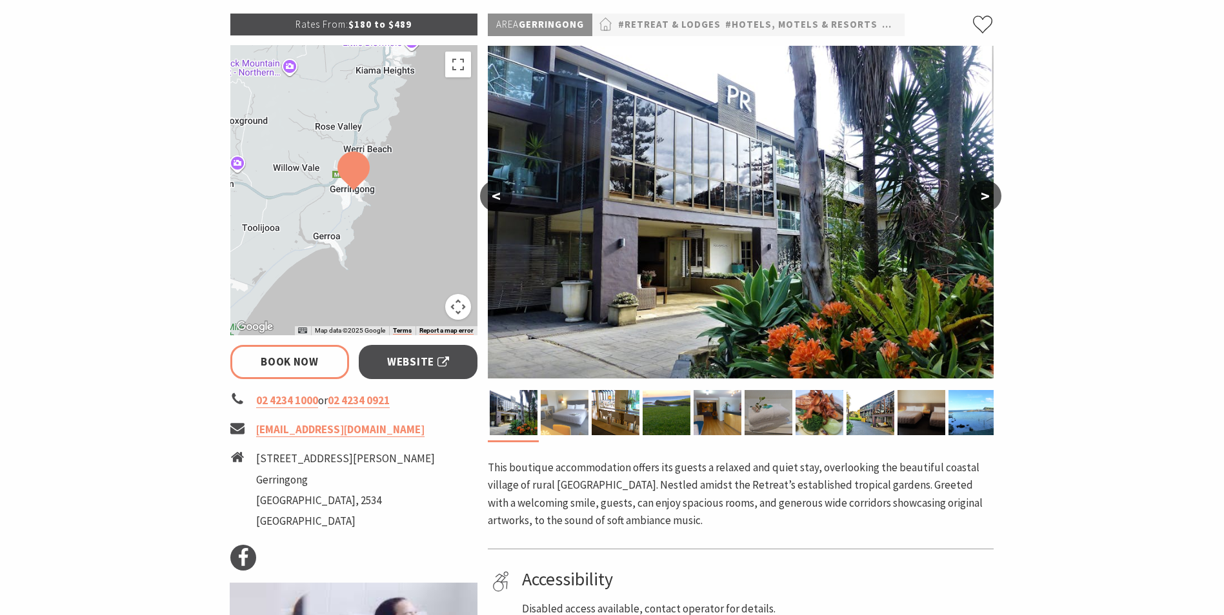
click at [581, 421] on img at bounding box center [565, 412] width 48 height 45
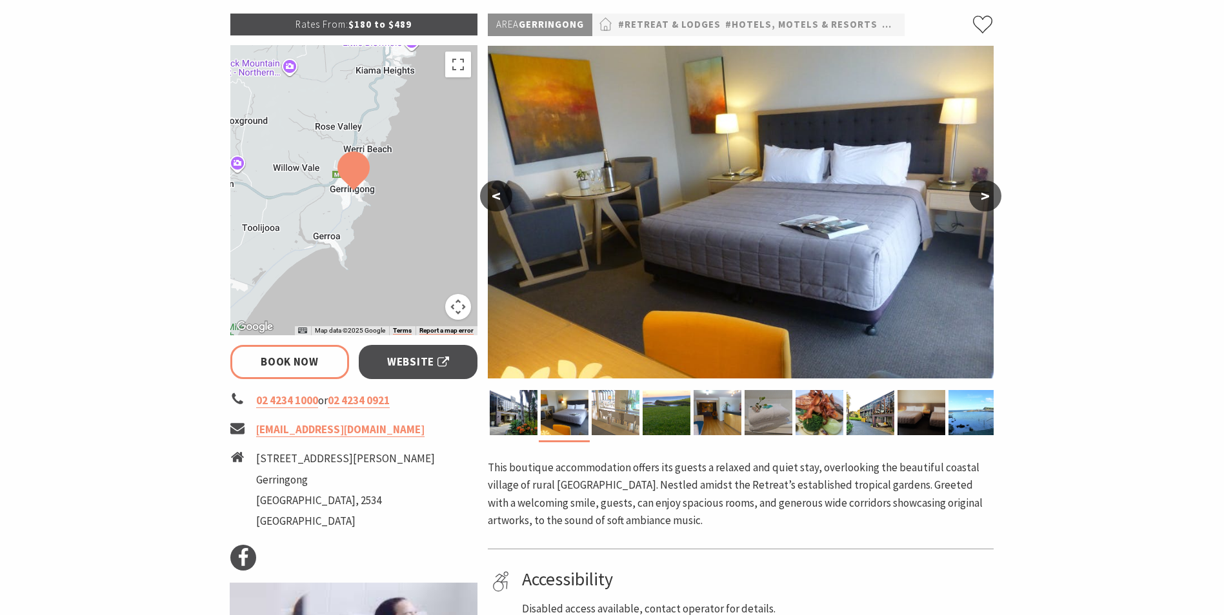
click at [612, 411] on img at bounding box center [616, 412] width 48 height 45
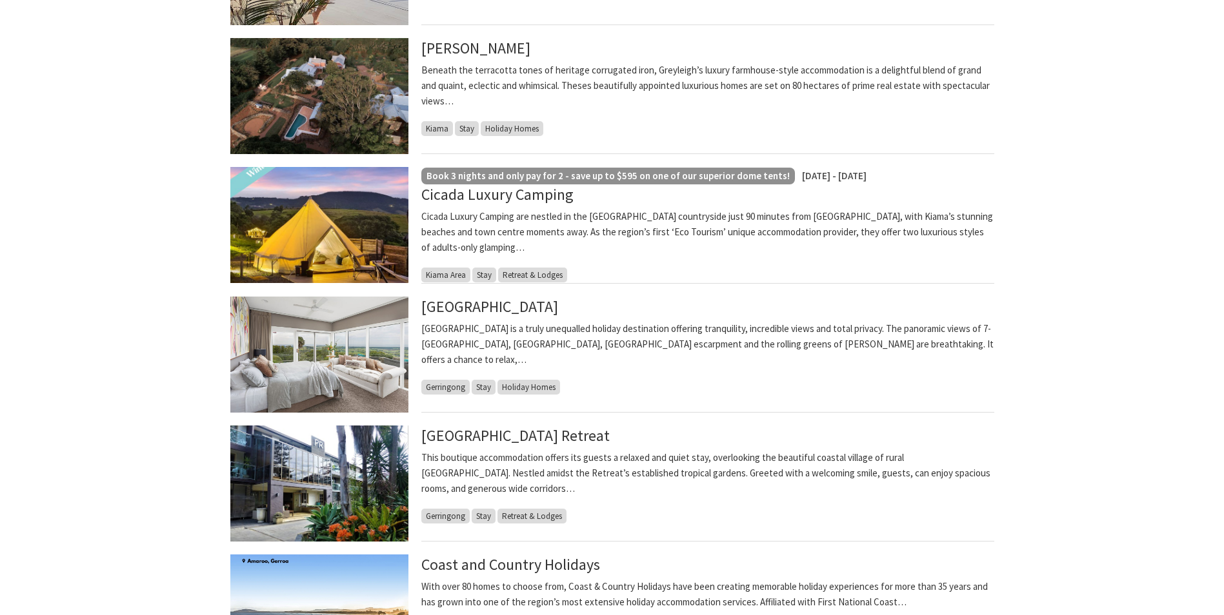
scroll to position [323, 0]
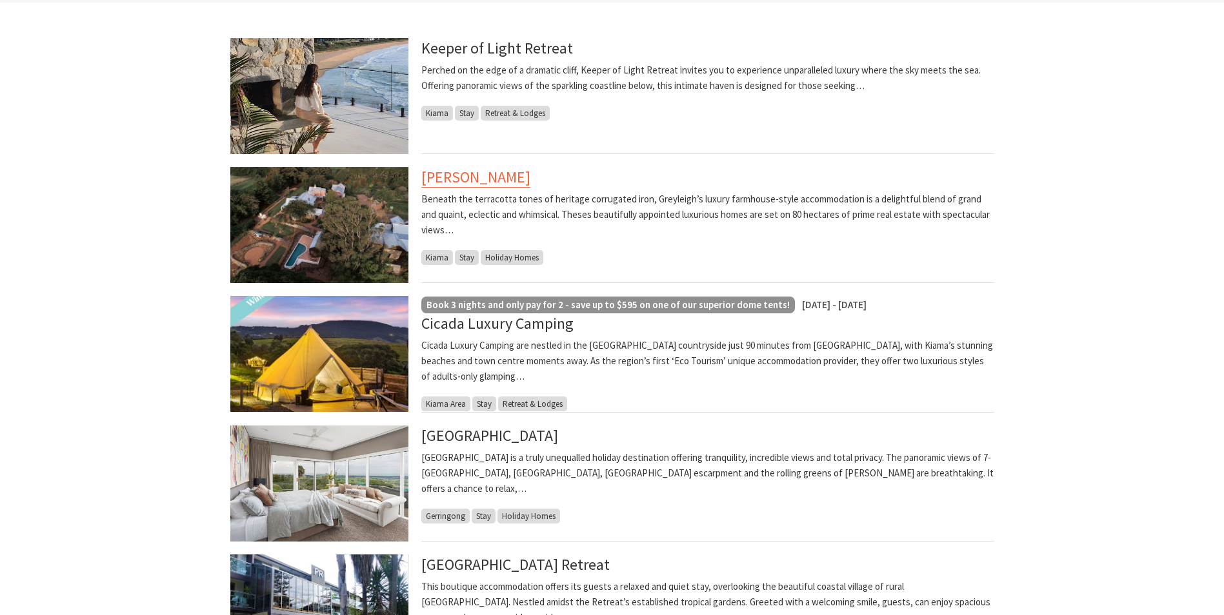
click at [495, 179] on link "[PERSON_NAME]" at bounding box center [475, 177] width 109 height 21
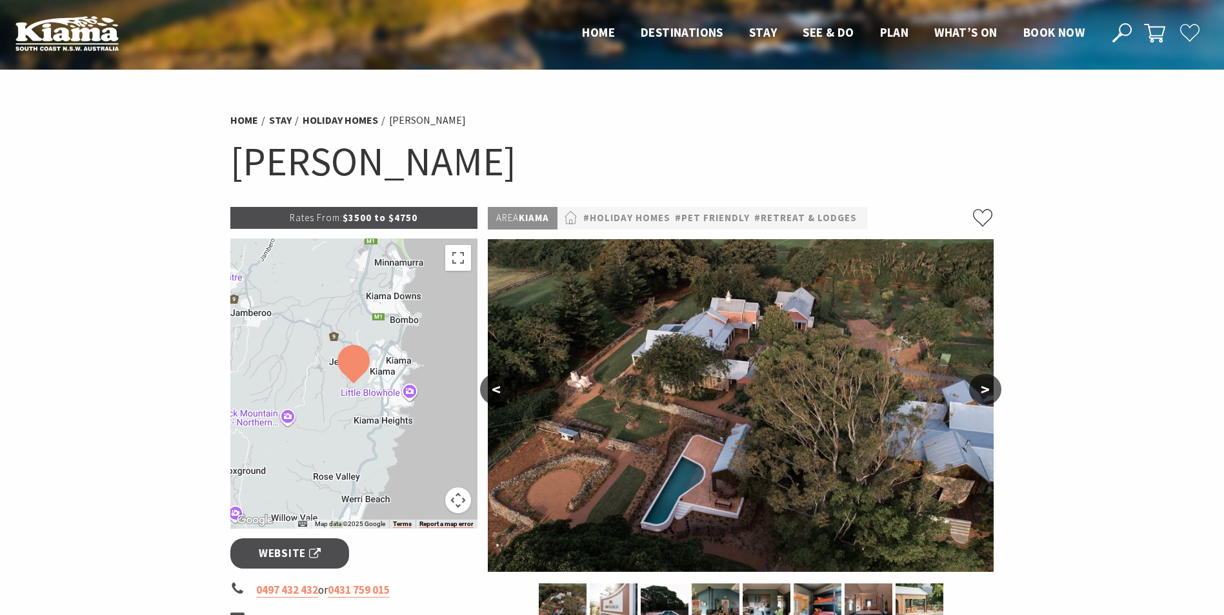
scroll to position [65, 0]
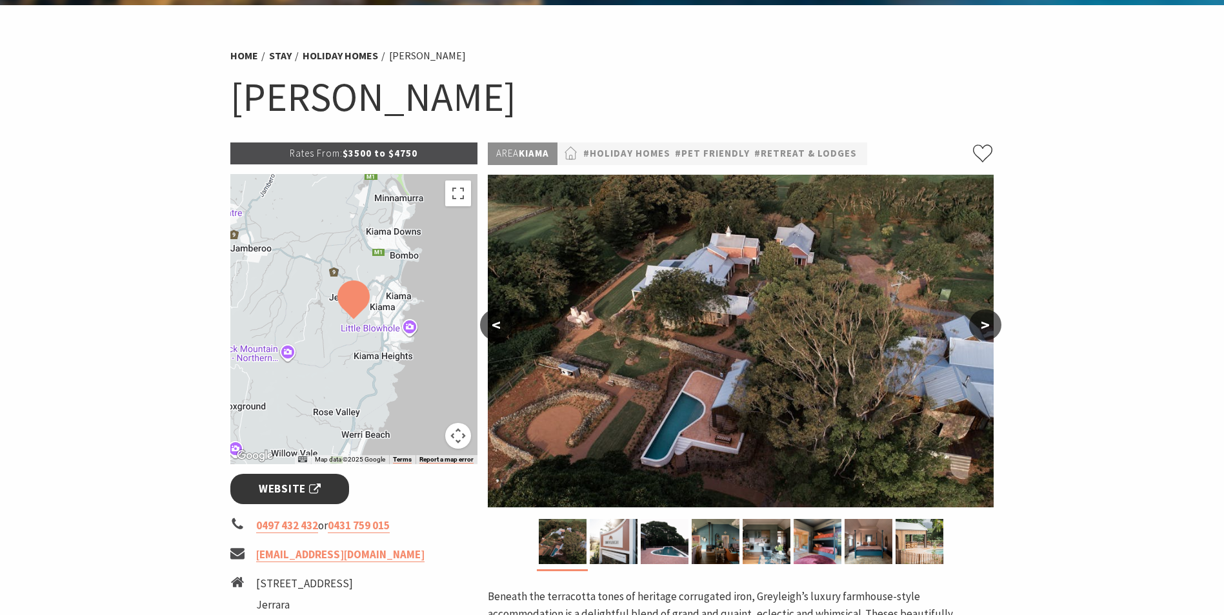
click at [281, 497] on span "Website" at bounding box center [290, 489] width 62 height 17
